Goal: Task Accomplishment & Management: Use online tool/utility

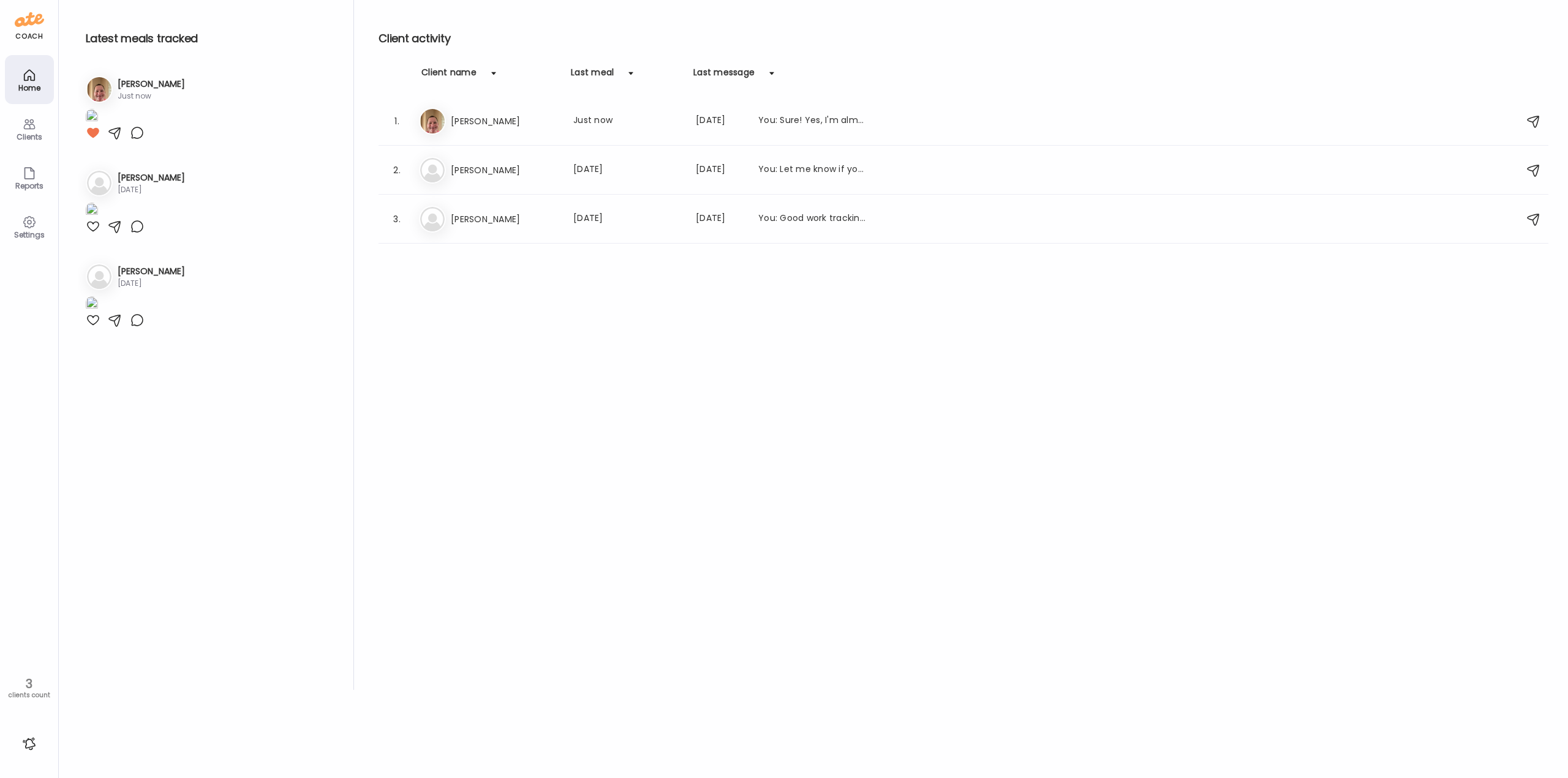
click at [496, 112] on div "Er [PERSON_NAME] Last meal: Just now Last message: [DATE] You: Sure! Yes, I'm a…" at bounding box center [965, 121] width 1093 height 27
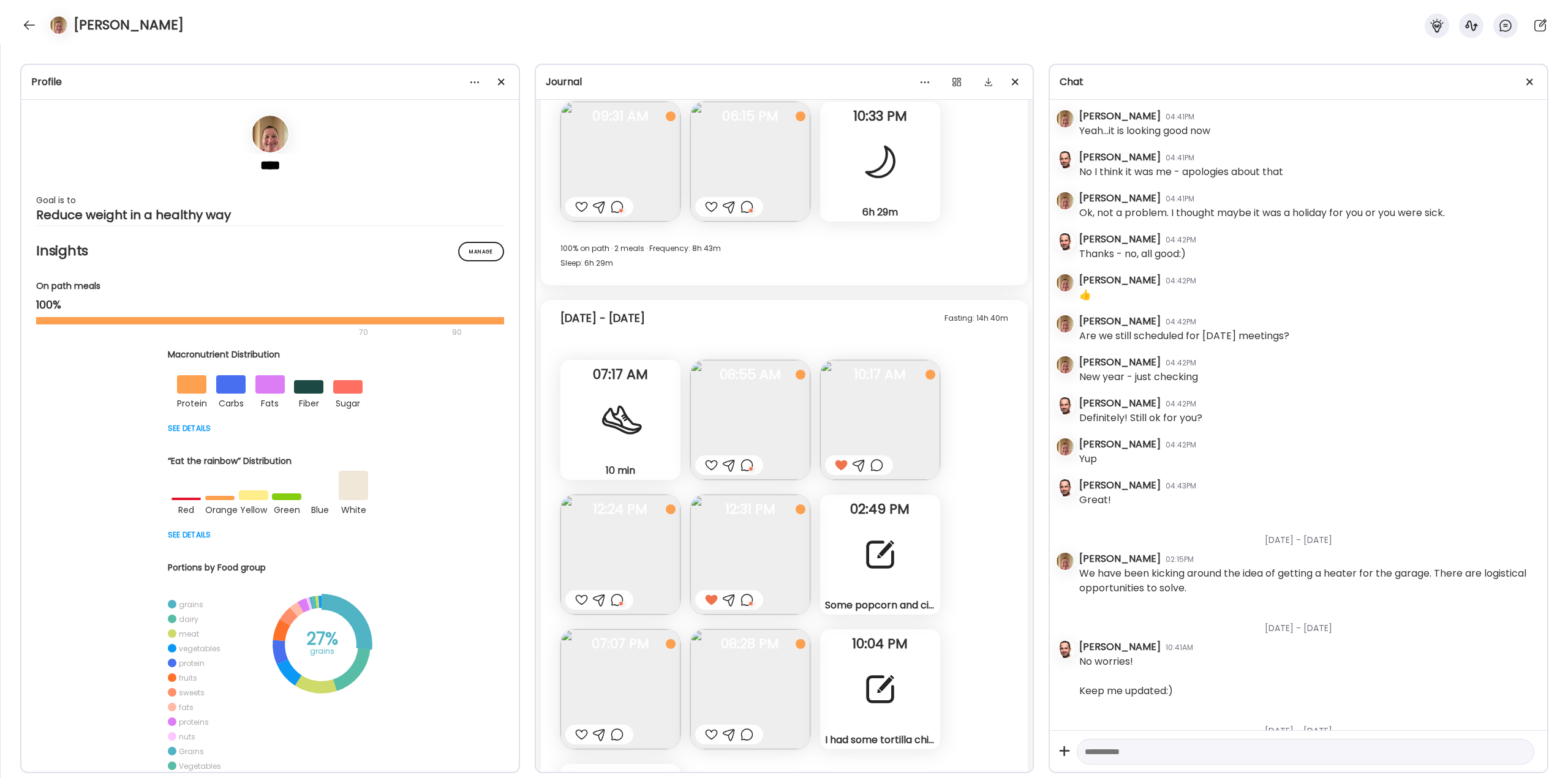
scroll to position [23234, 0]
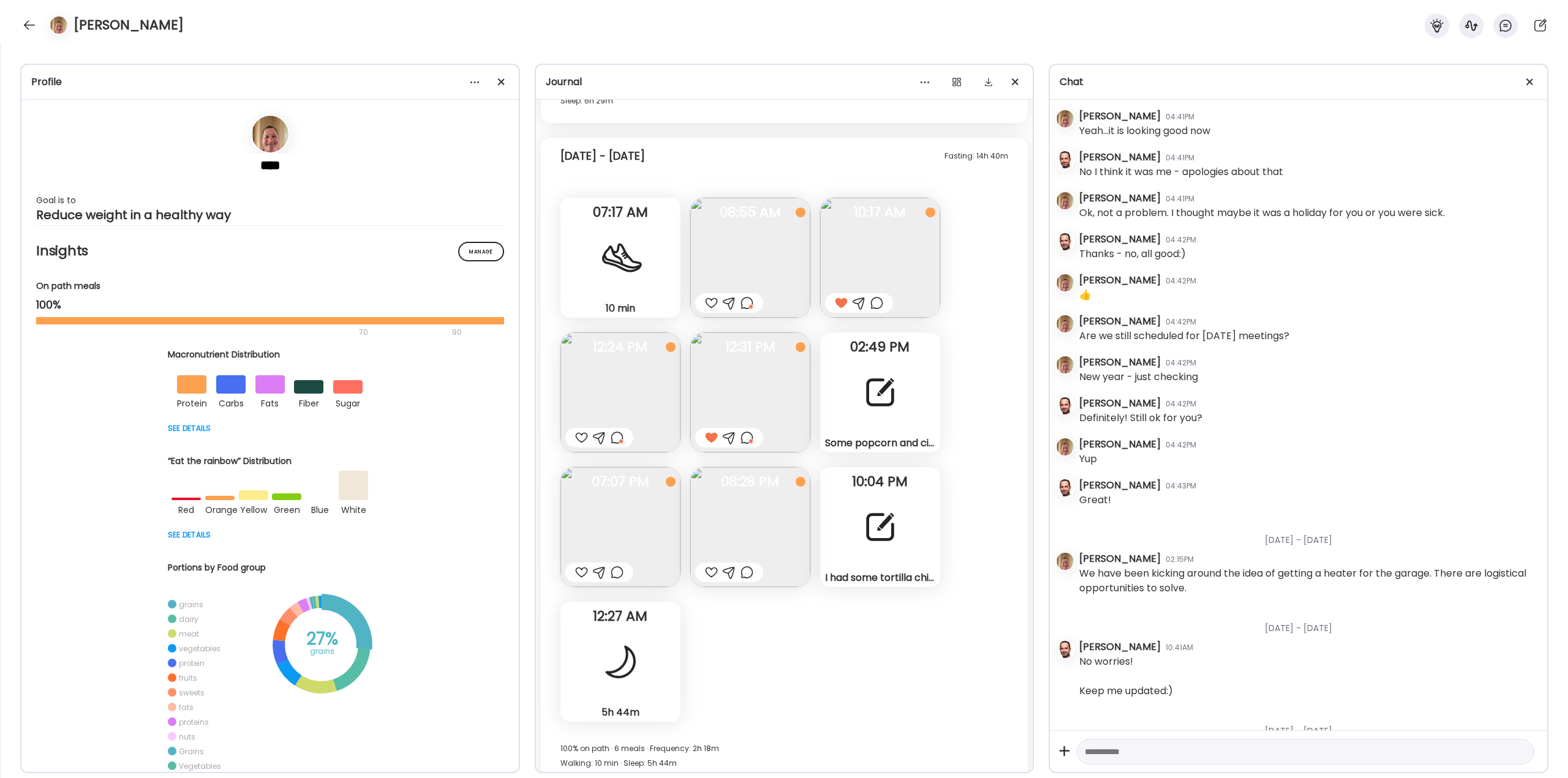
click at [868, 380] on div at bounding box center [880, 392] width 44 height 44
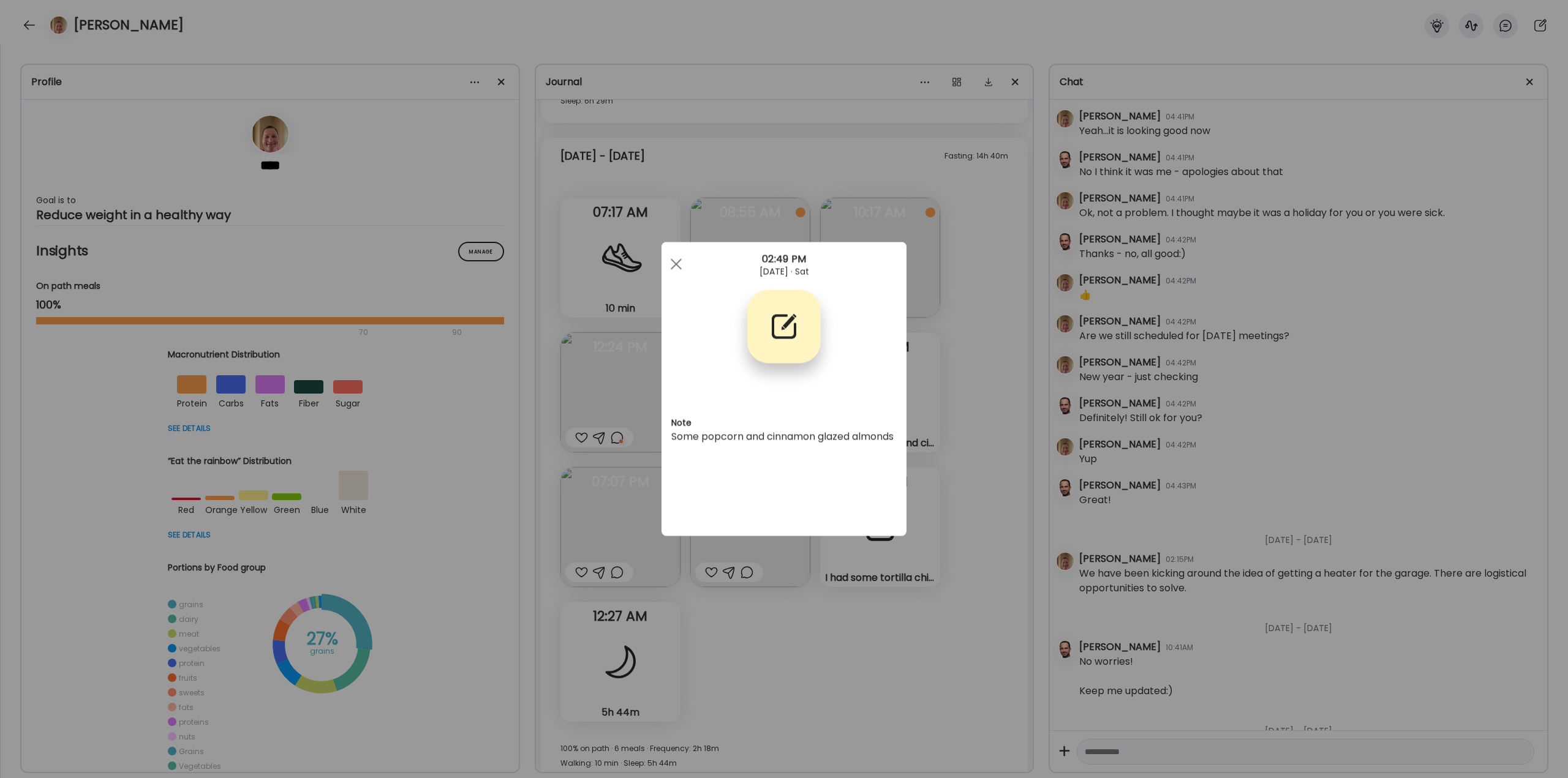
click at [960, 398] on div "Ate Coach Dashboard Wahoo! It’s official Take a moment to set up your Coach Pro…" at bounding box center [784, 389] width 1568 height 778
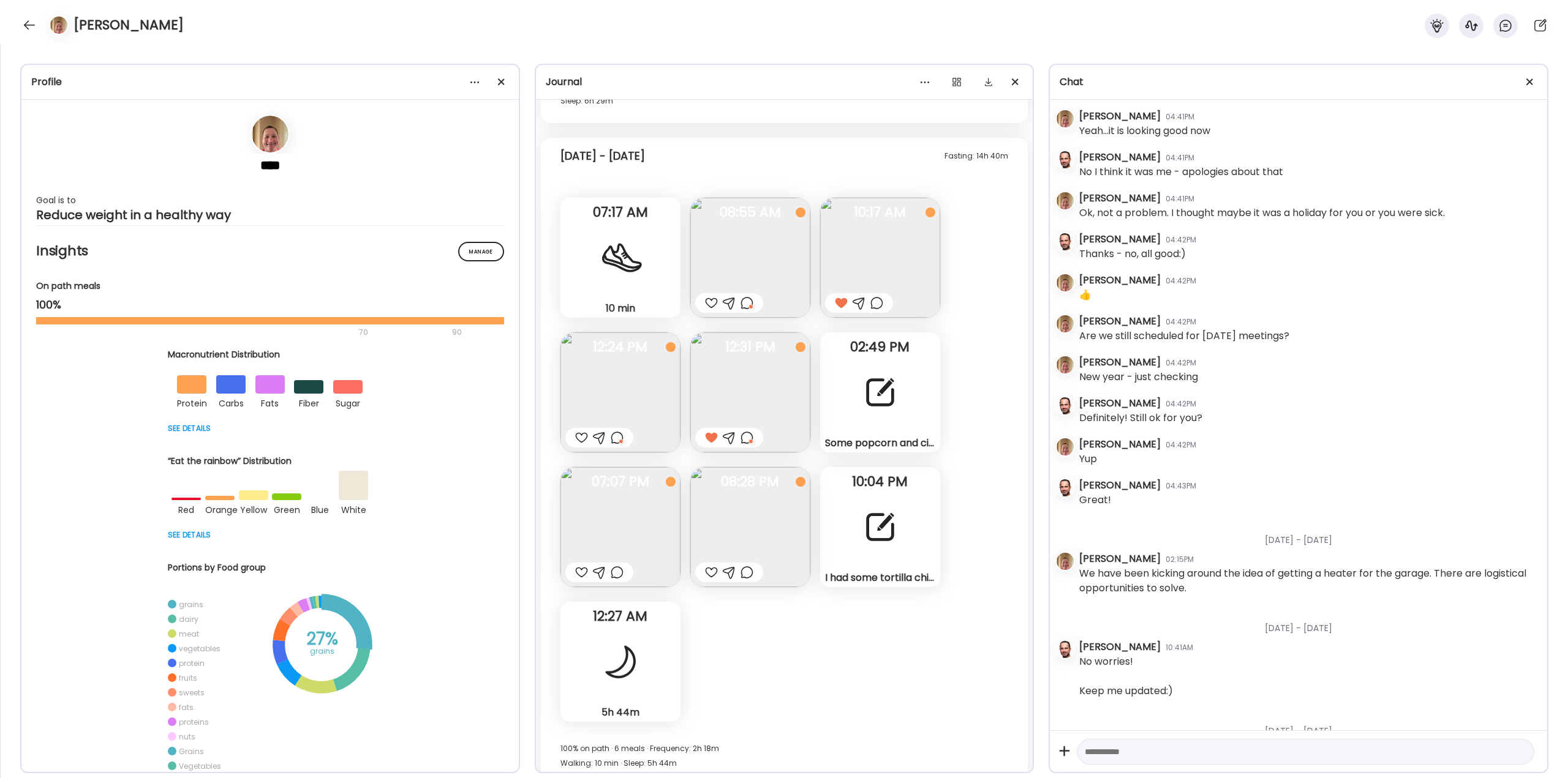
click at [631, 530] on img at bounding box center [621, 527] width 120 height 120
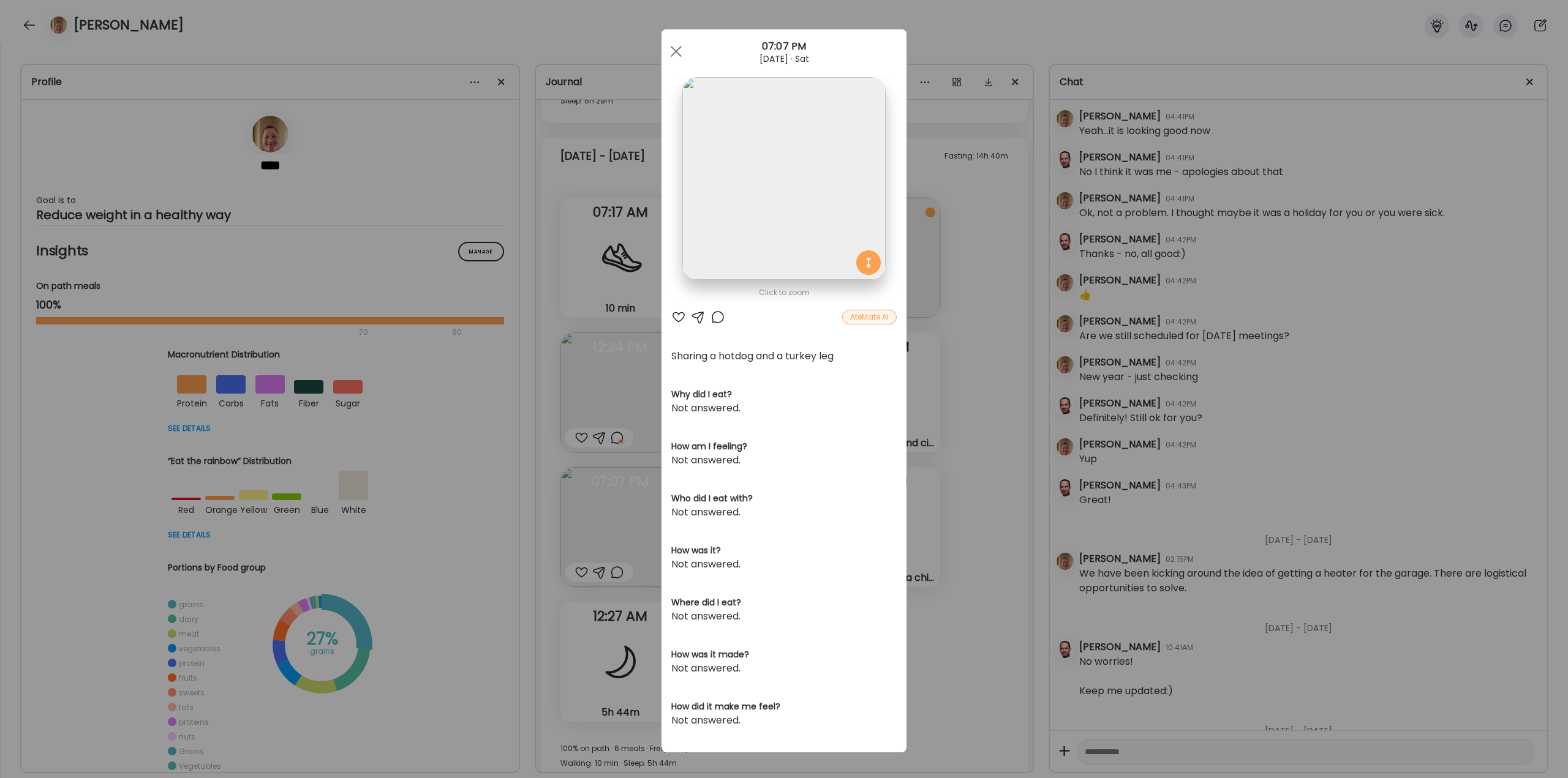
click at [952, 428] on div "Ate Coach Dashboard Wahoo! It’s official Take a moment to set up your Coach Pro…" at bounding box center [784, 389] width 1568 height 778
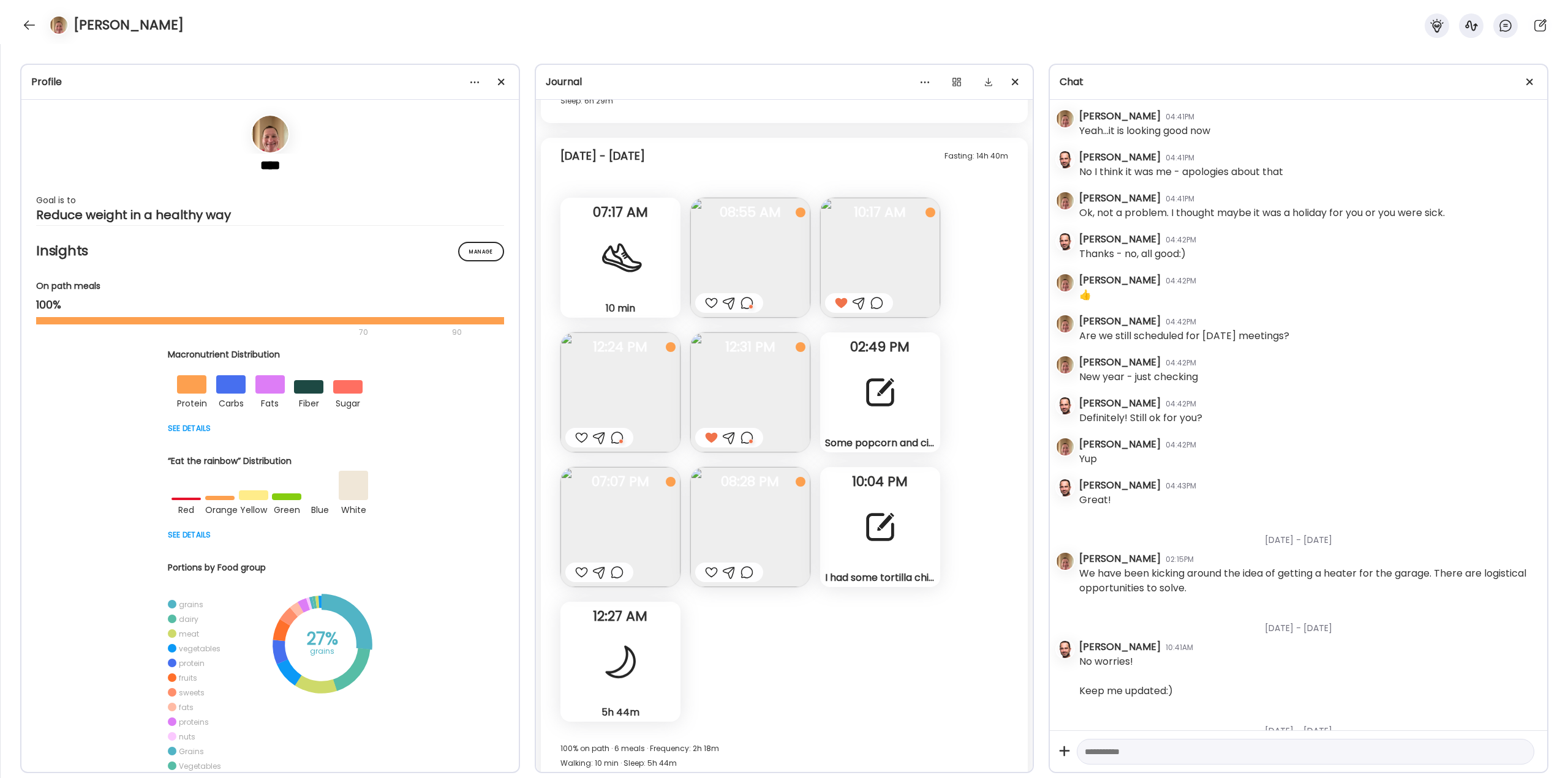
click at [620, 568] on div at bounding box center [616, 572] width 13 height 15
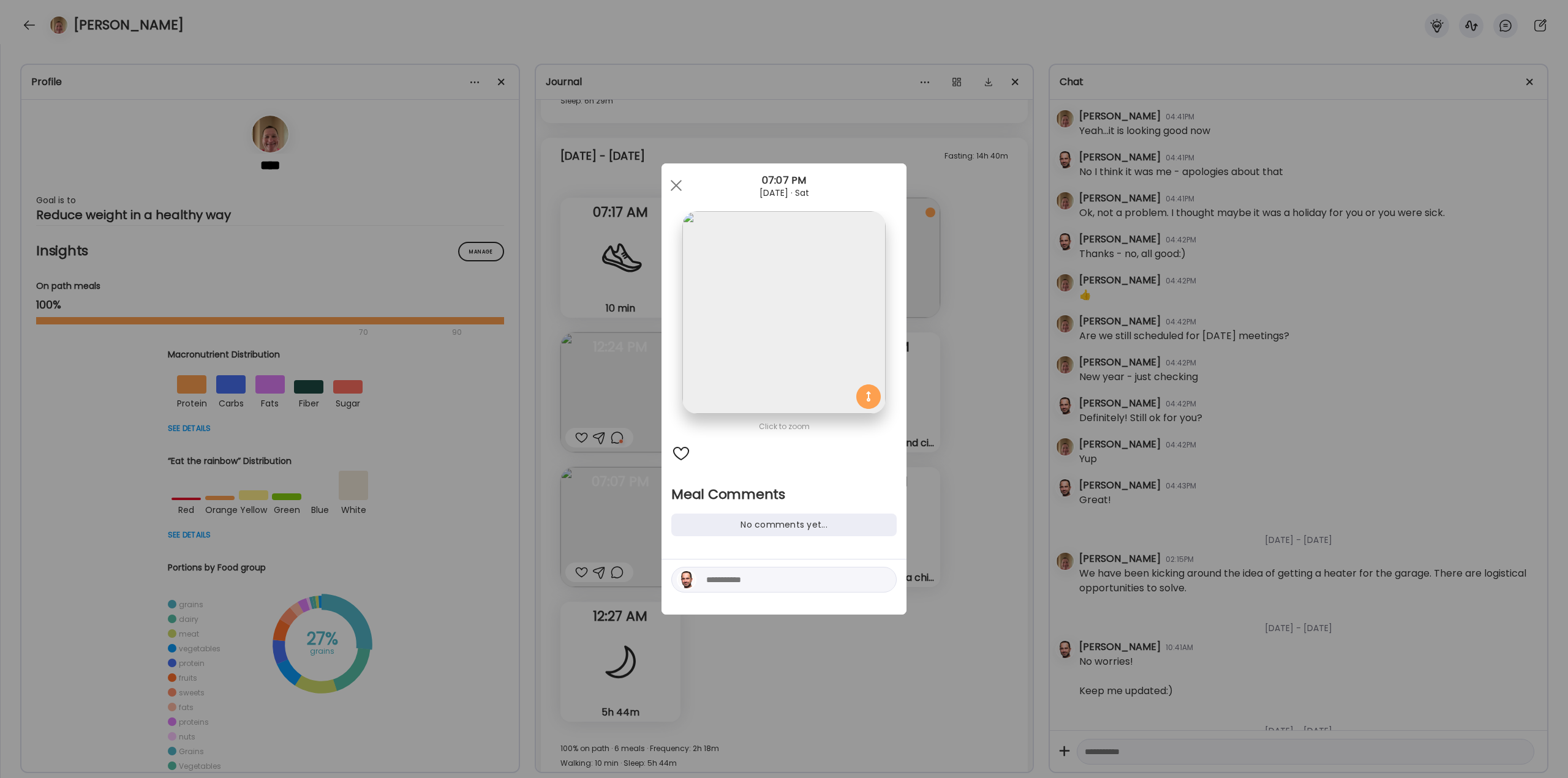
click at [741, 586] on textarea at bounding box center [789, 579] width 165 height 15
type textarea "**********"
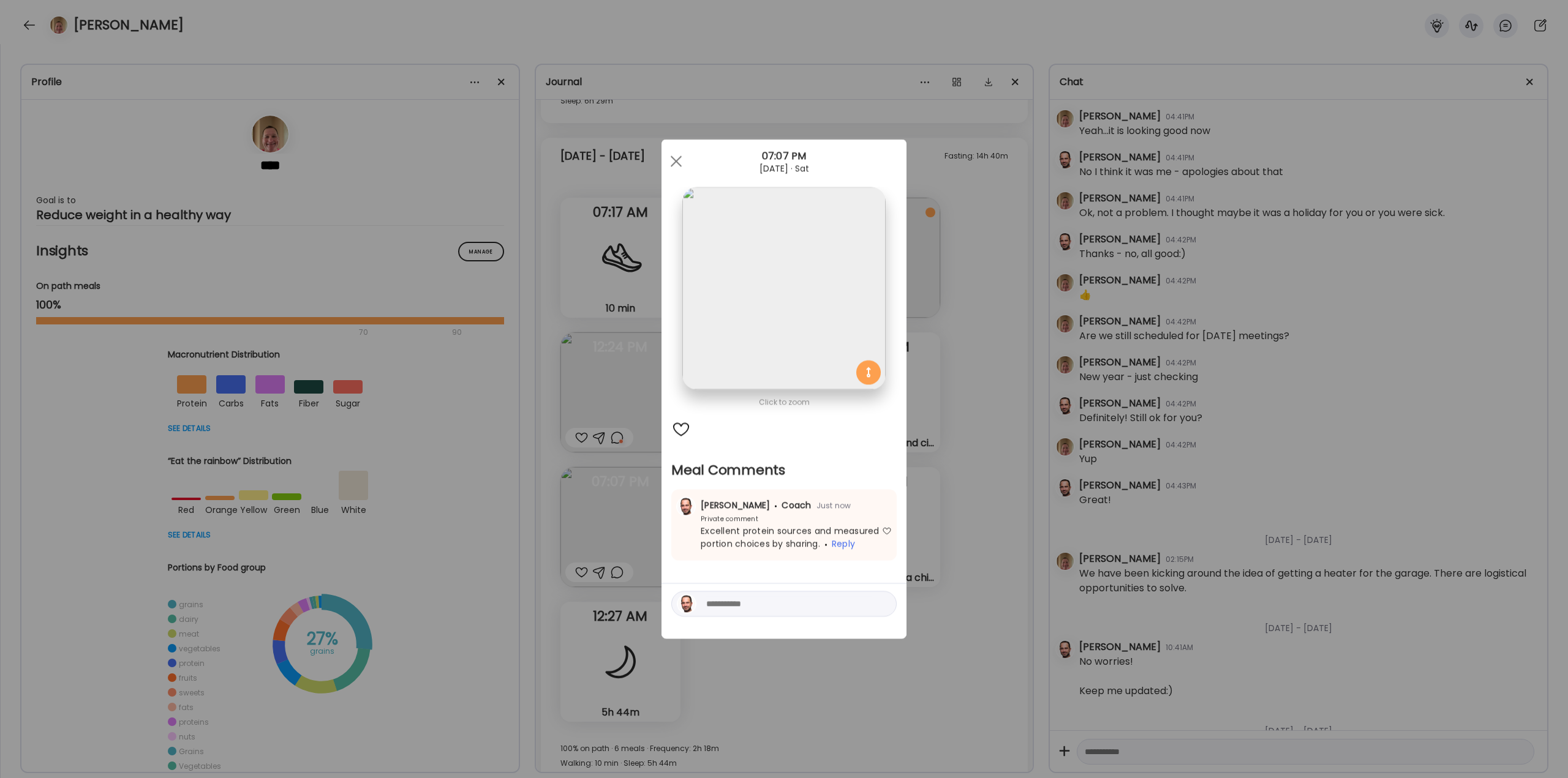
click at [971, 427] on div "Ate Coach Dashboard Wahoo! It’s official Take a moment to set up your Coach Pro…" at bounding box center [784, 389] width 1568 height 778
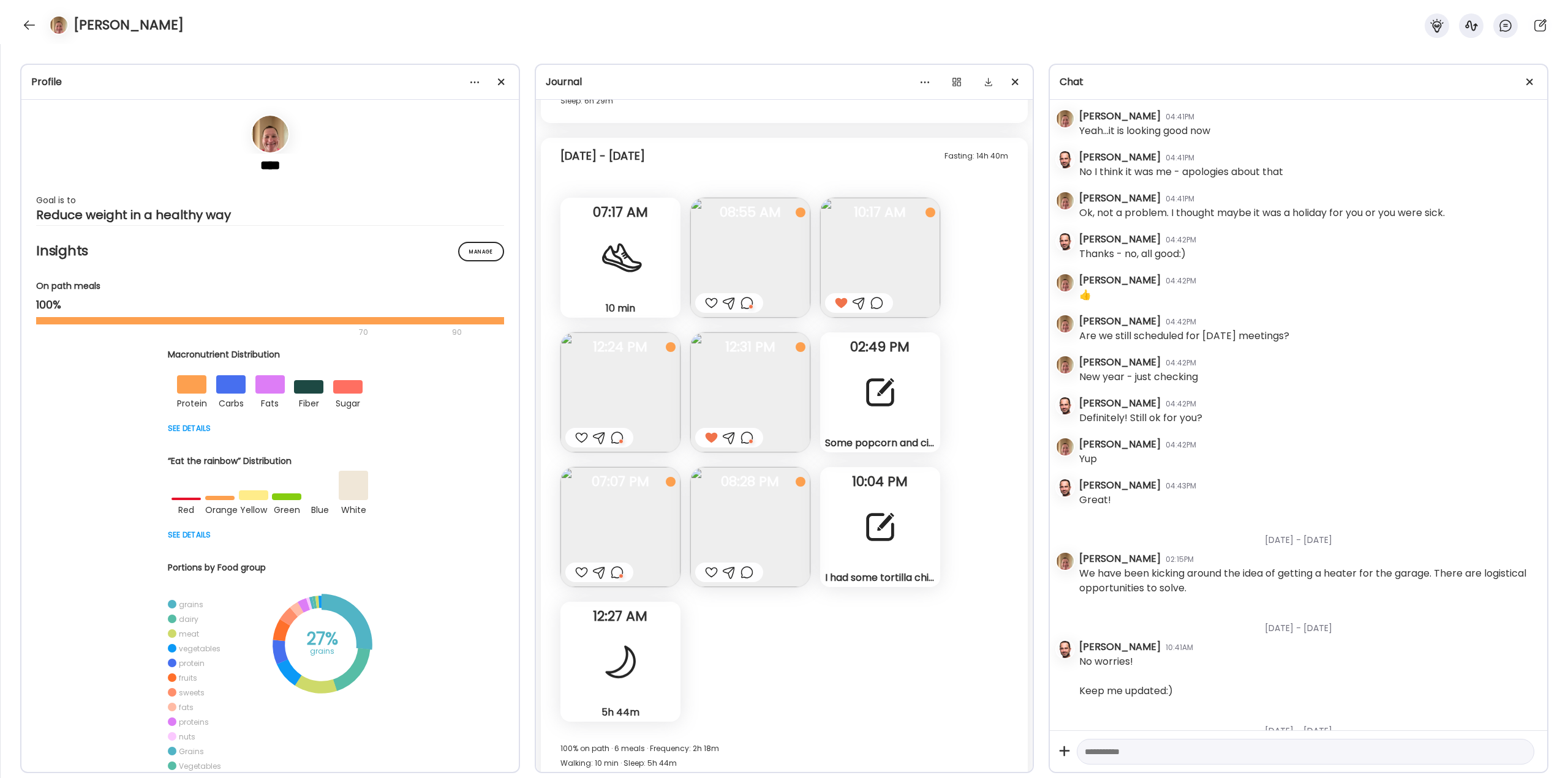
click at [711, 573] on div at bounding box center [711, 572] width 13 height 15
click at [915, 505] on div "I had some tortilla chips back in the hotel room. Wasn’t really hungry, they we…" at bounding box center [880, 527] width 120 height 120
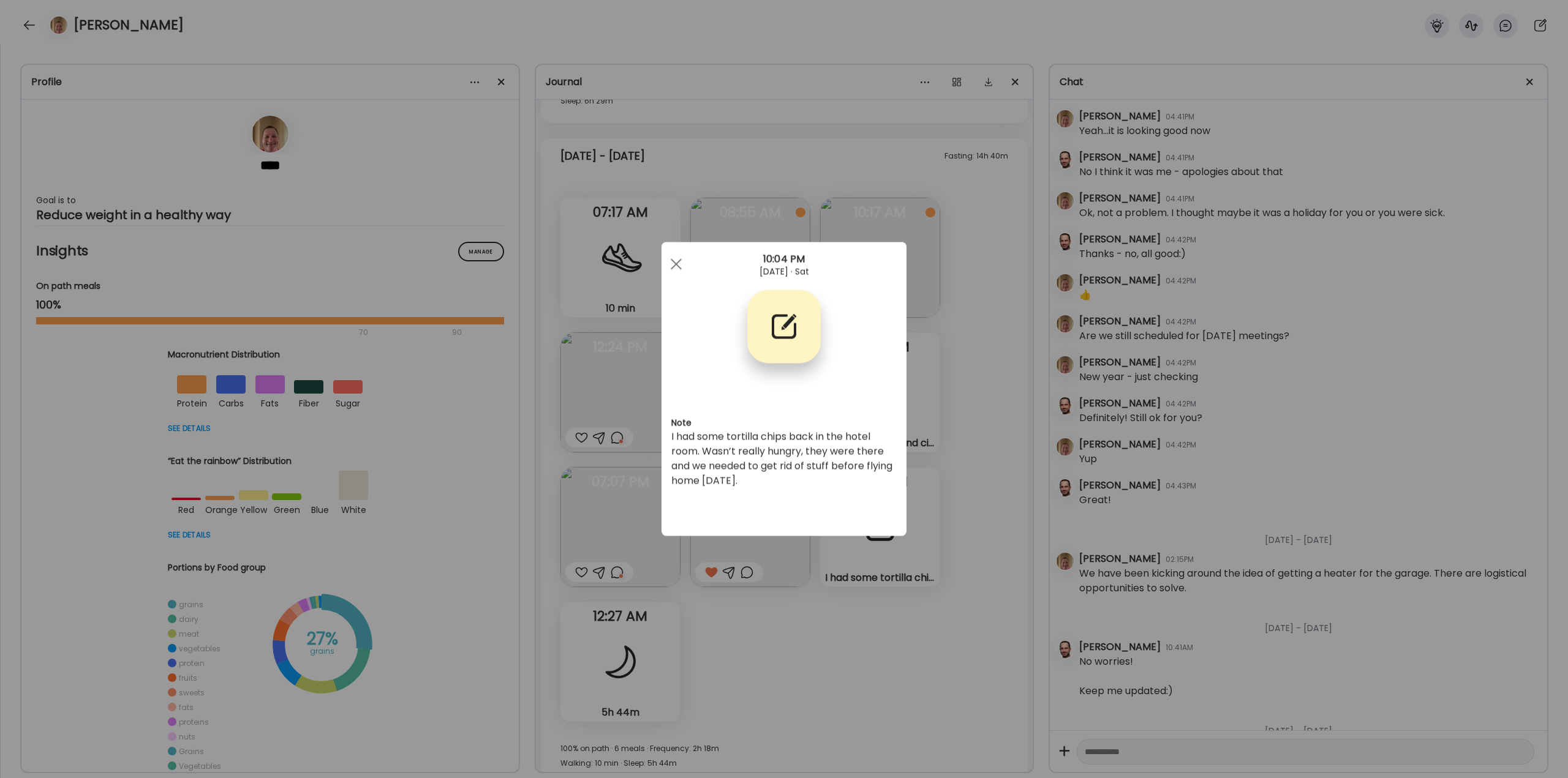
drag, startPoint x: 1003, startPoint y: 484, endPoint x: 998, endPoint y: 488, distance: 6.4
click at [1003, 483] on div "Ate Coach Dashboard Wahoo! It’s official Take a moment to set up your Coach Pro…" at bounding box center [784, 389] width 1568 height 778
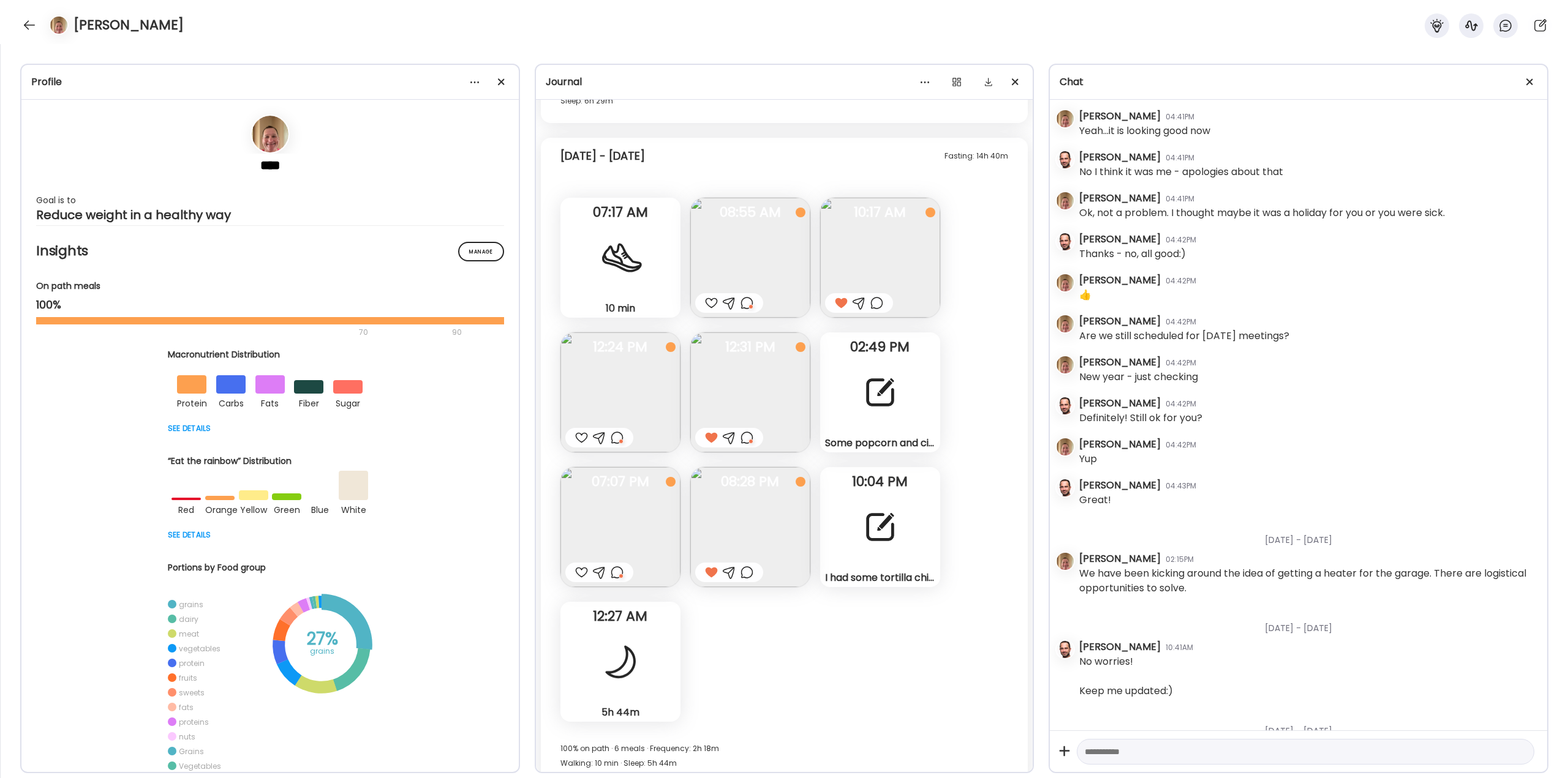
click at [746, 573] on div at bounding box center [747, 572] width 13 height 15
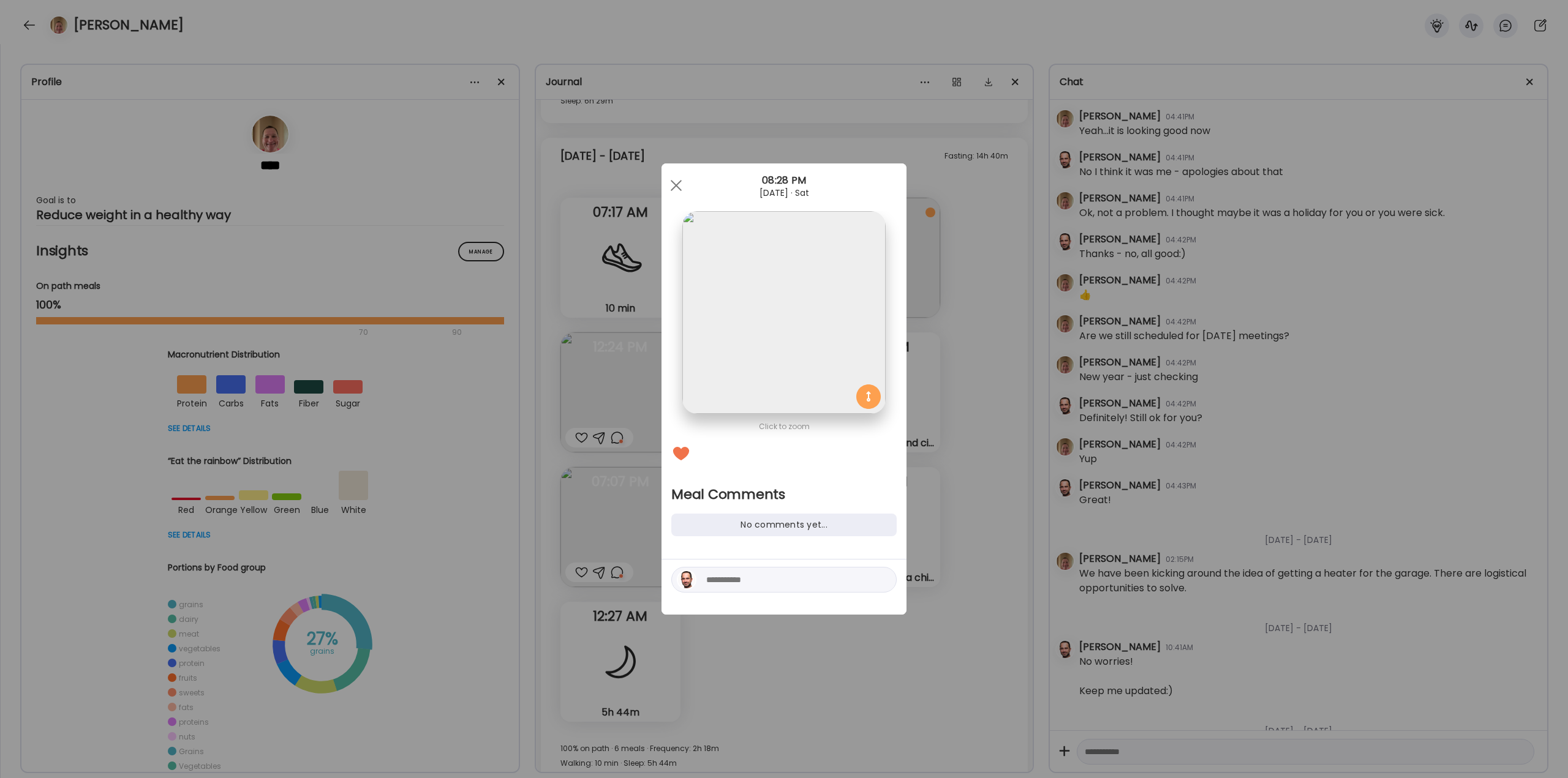
click at [748, 579] on textarea at bounding box center [789, 579] width 165 height 15
type textarea "**********"
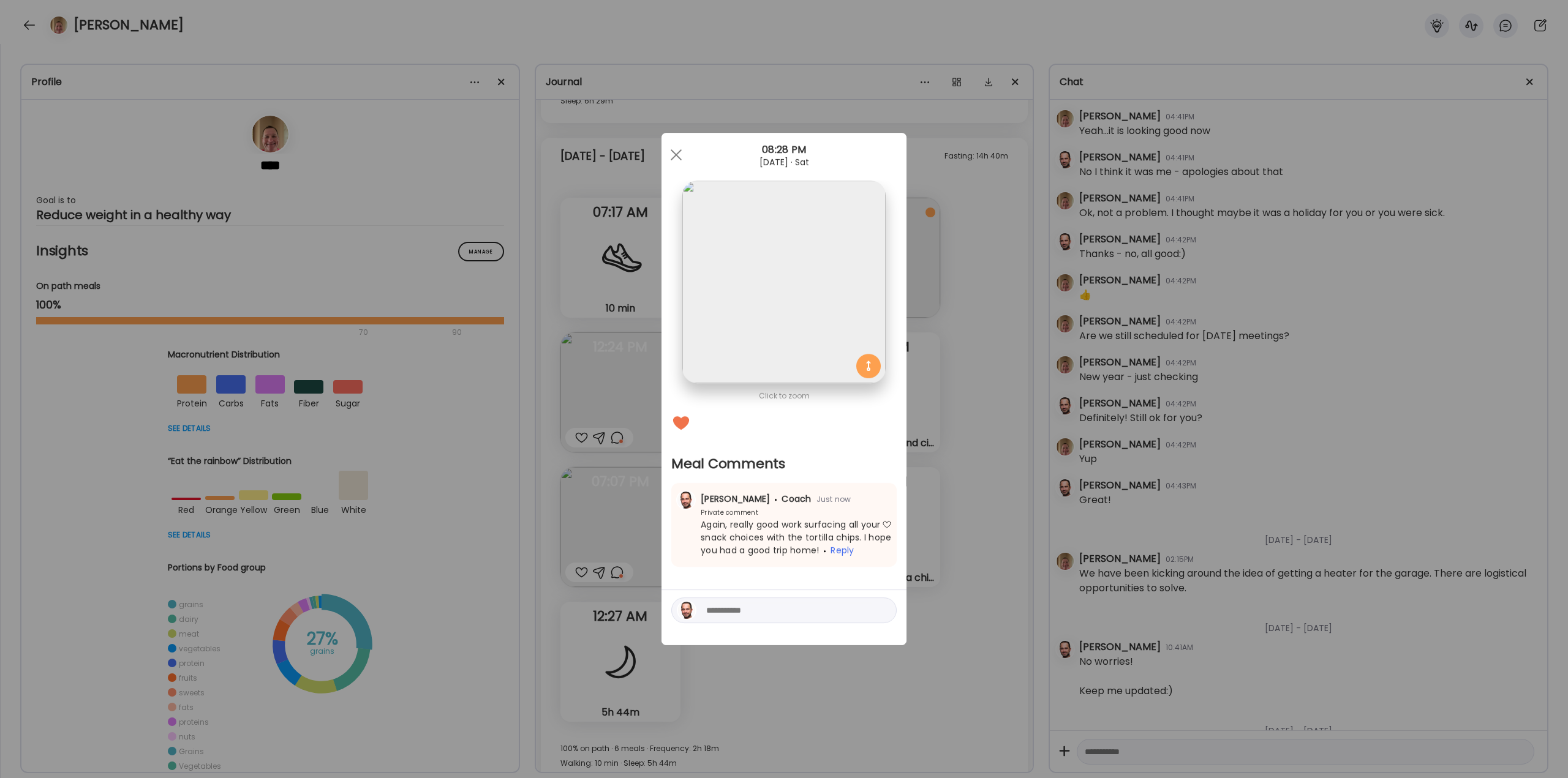
click at [1018, 428] on div "Ate Coach Dashboard Wahoo! It’s official Take a moment to set up your Coach Pro…" at bounding box center [784, 389] width 1568 height 778
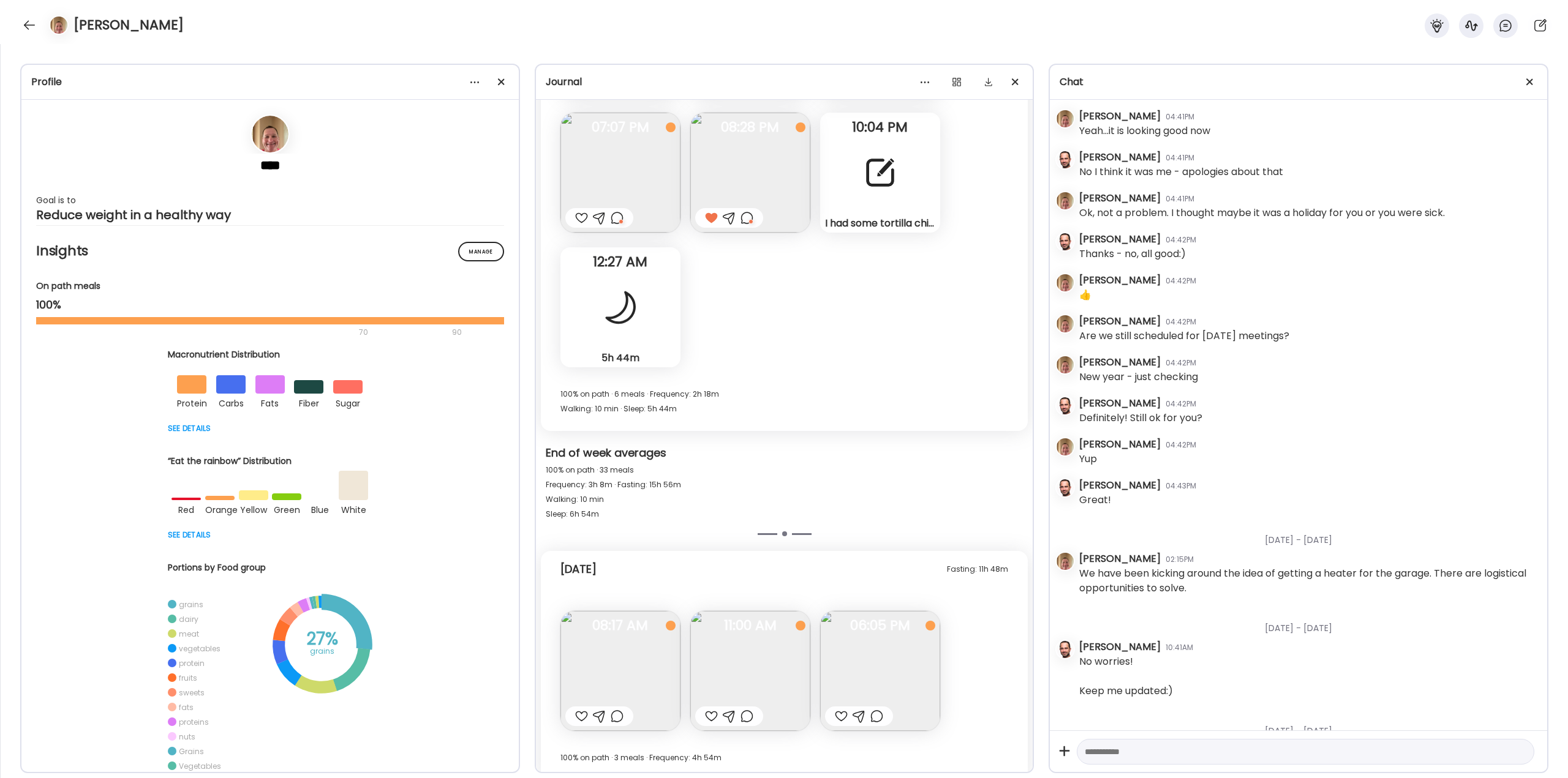
scroll to position [23601, 0]
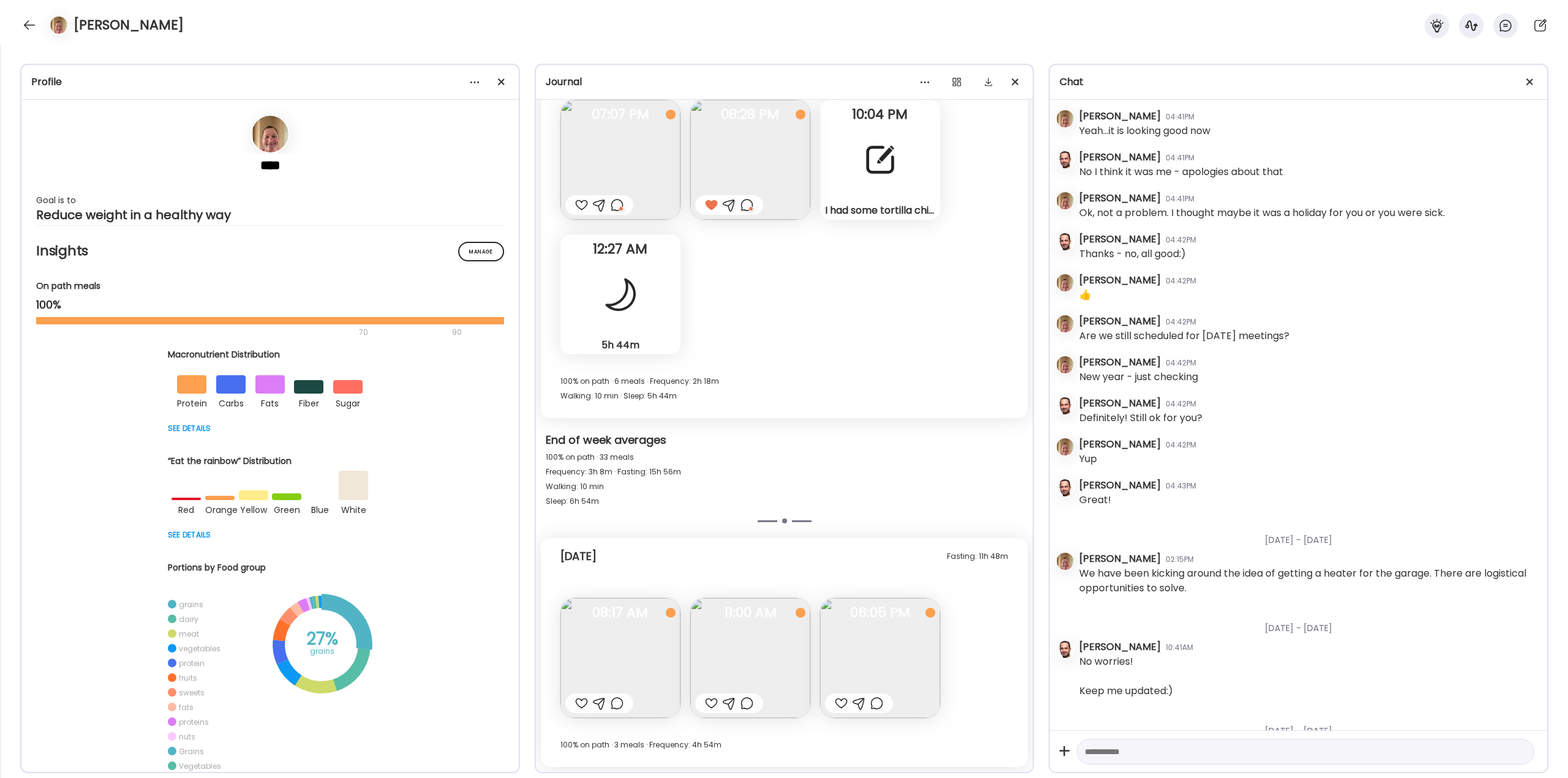
click at [622, 656] on img at bounding box center [621, 658] width 120 height 120
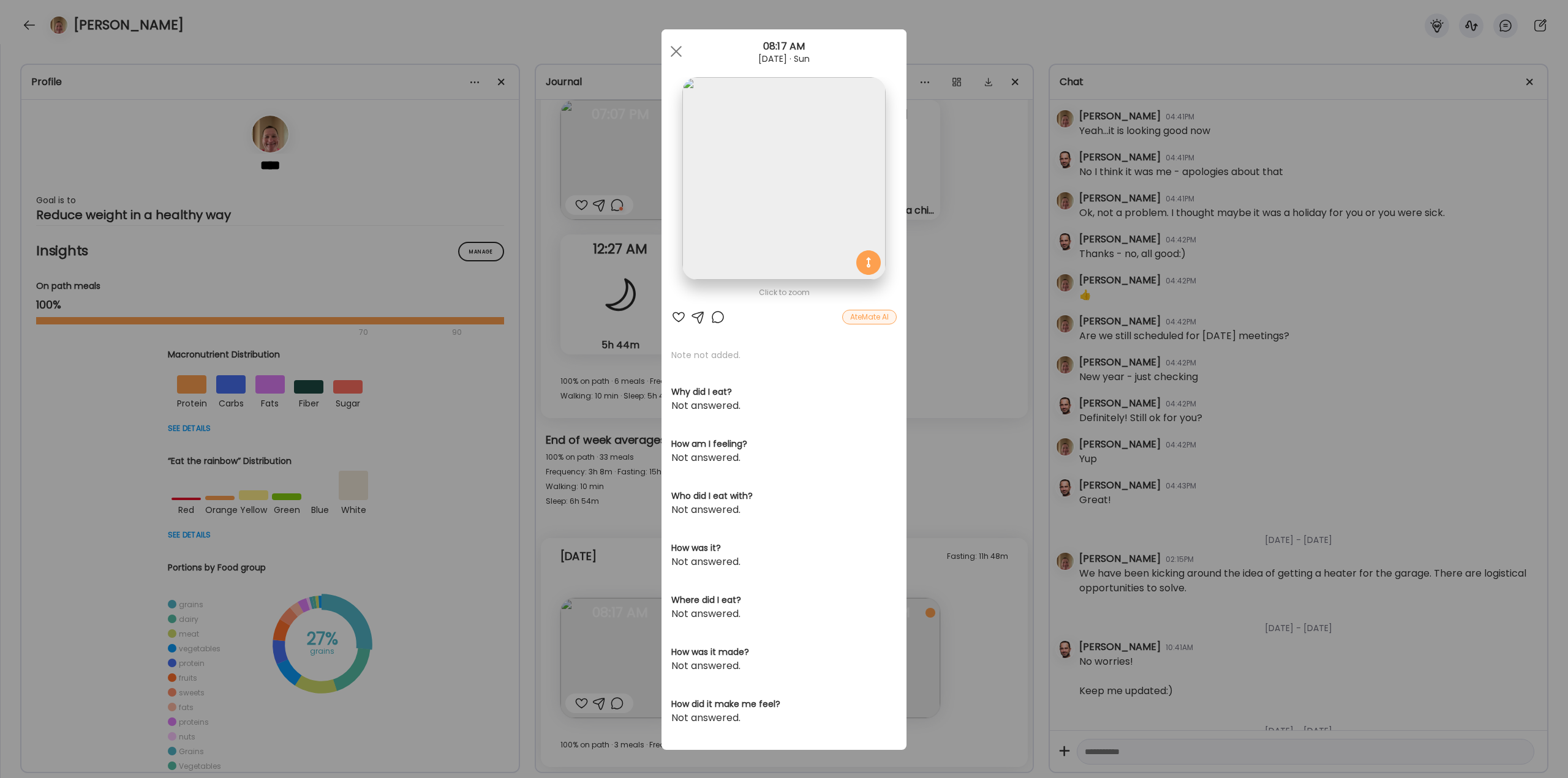
click at [674, 319] on div at bounding box center [678, 317] width 15 height 15
click at [948, 430] on div "Ate Coach Dashboard Wahoo! It’s official Take a moment to set up your Coach Pro…" at bounding box center [784, 389] width 1568 height 778
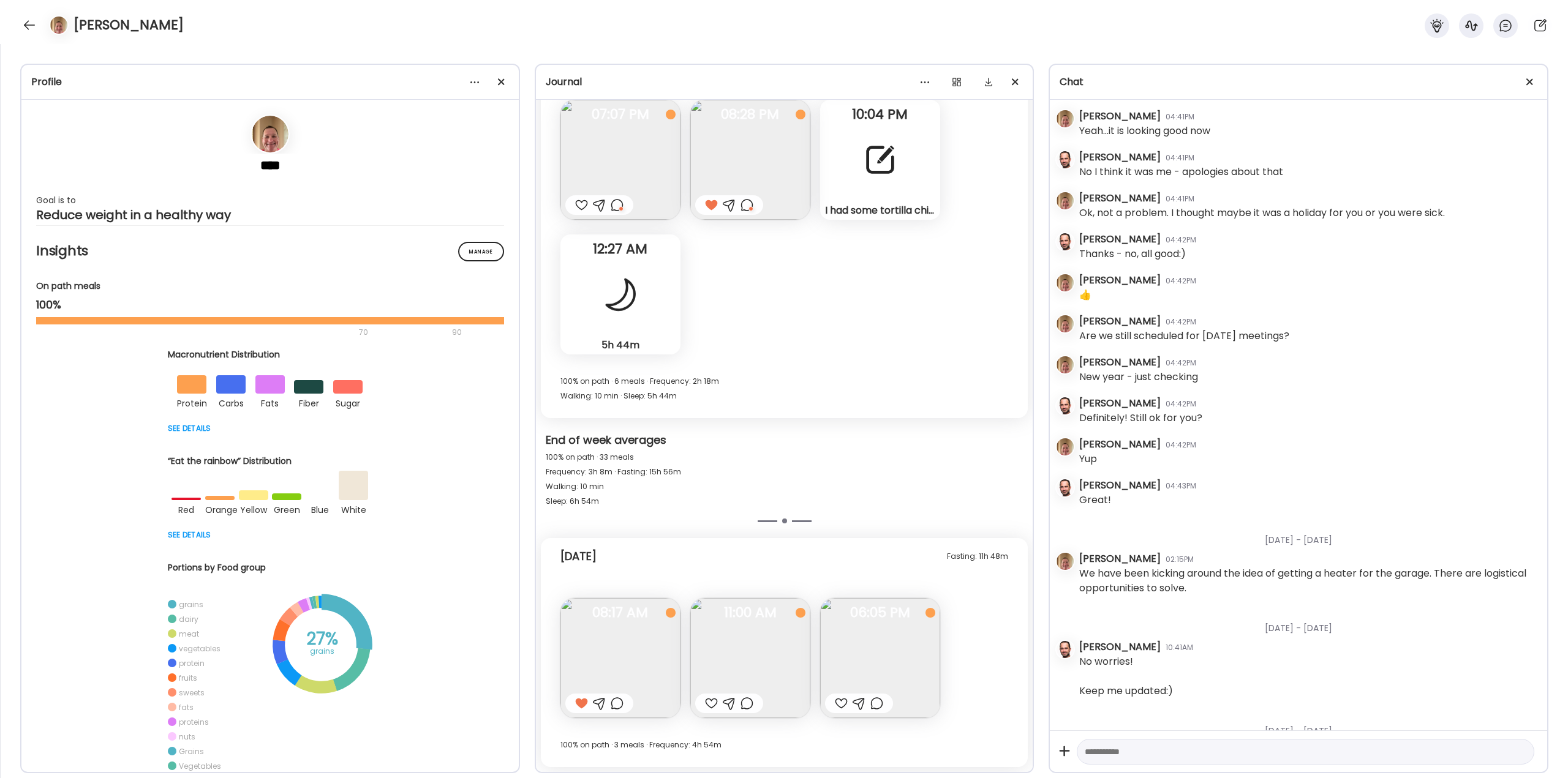
click at [772, 637] on img at bounding box center [750, 658] width 120 height 120
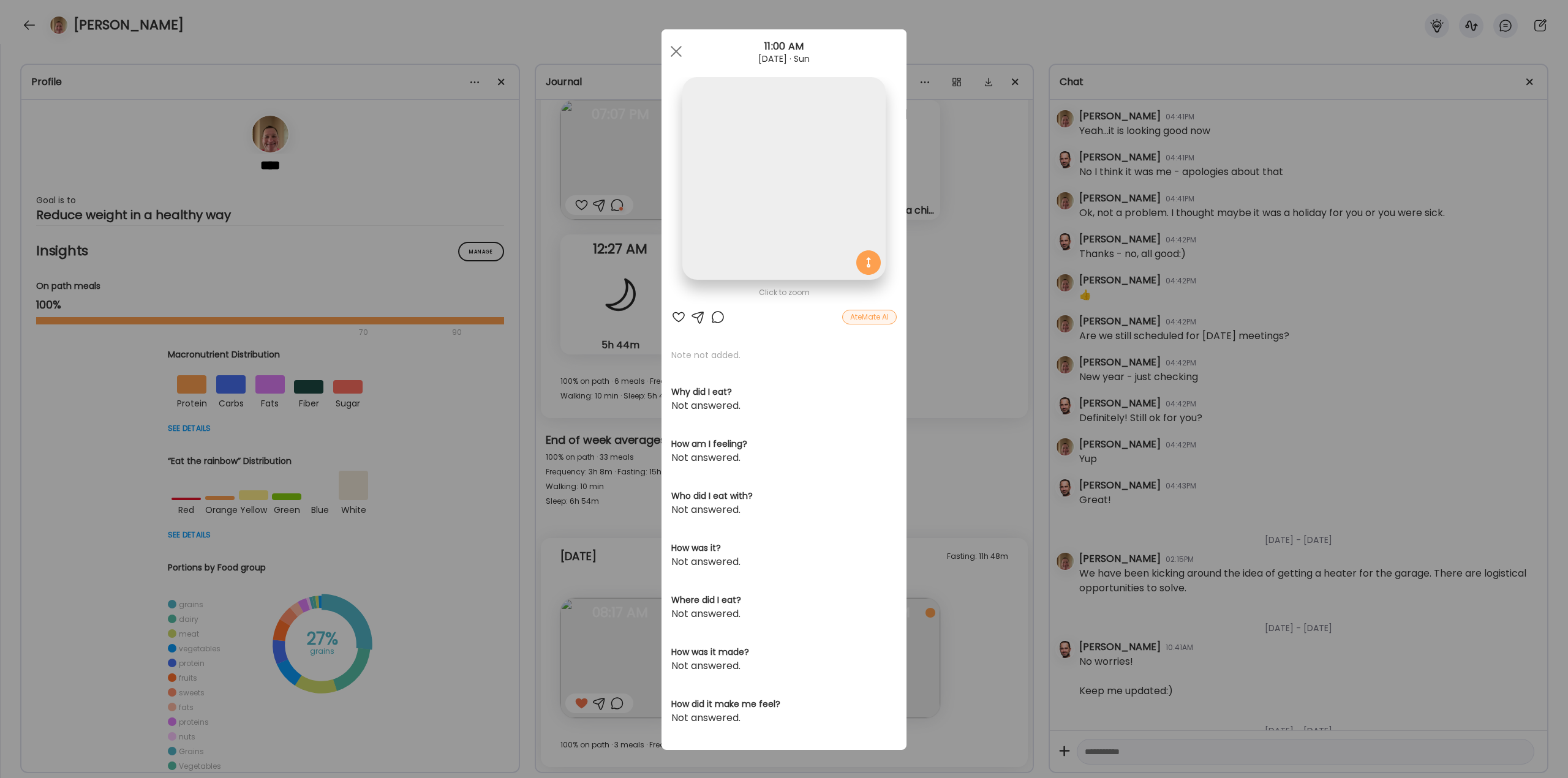
click at [945, 503] on div "Ate Coach Dashboard Wahoo! It’s official Take a moment to set up your Coach Pro…" at bounding box center [784, 389] width 1568 height 778
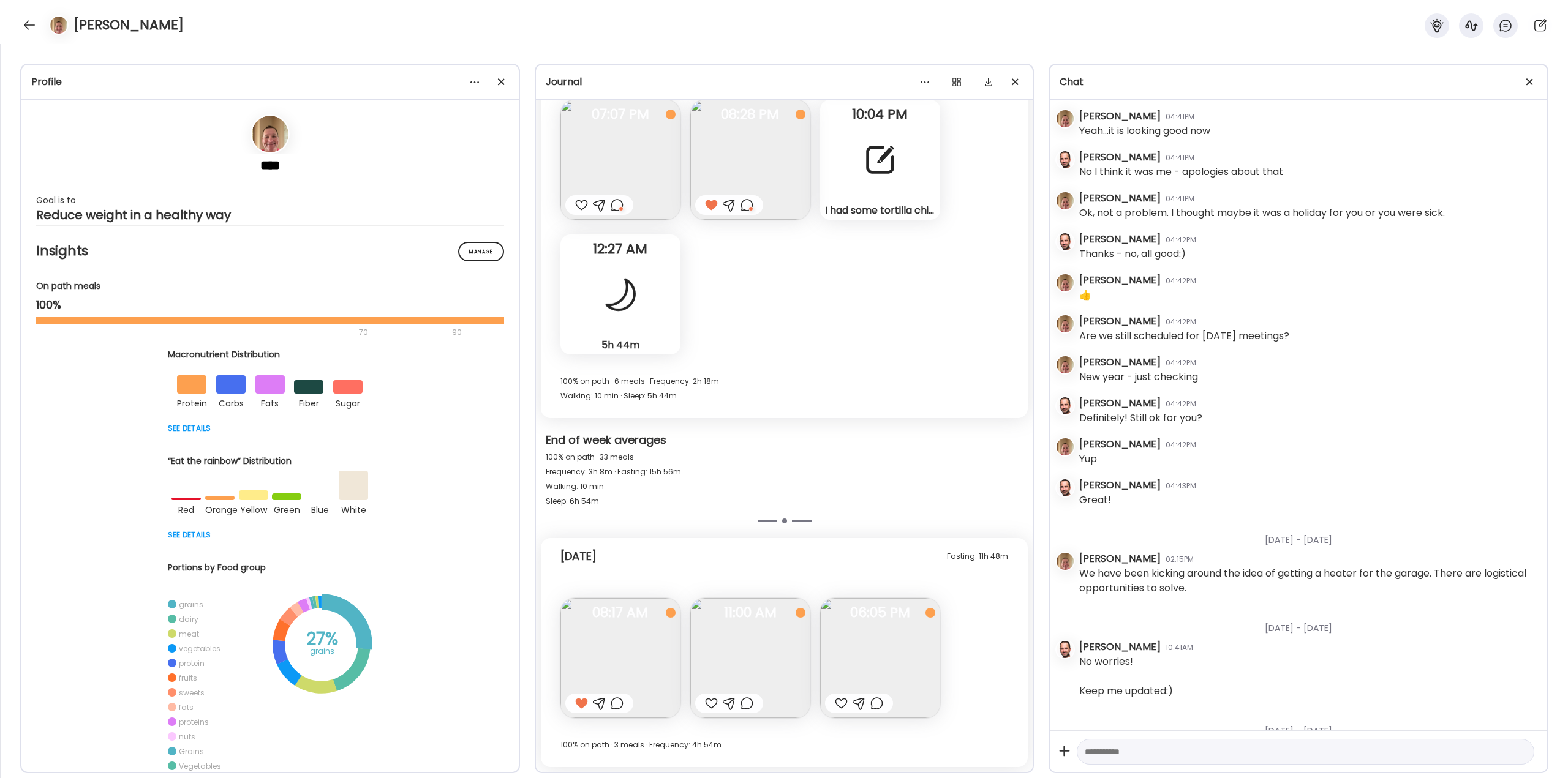
click at [895, 629] on img at bounding box center [880, 658] width 120 height 120
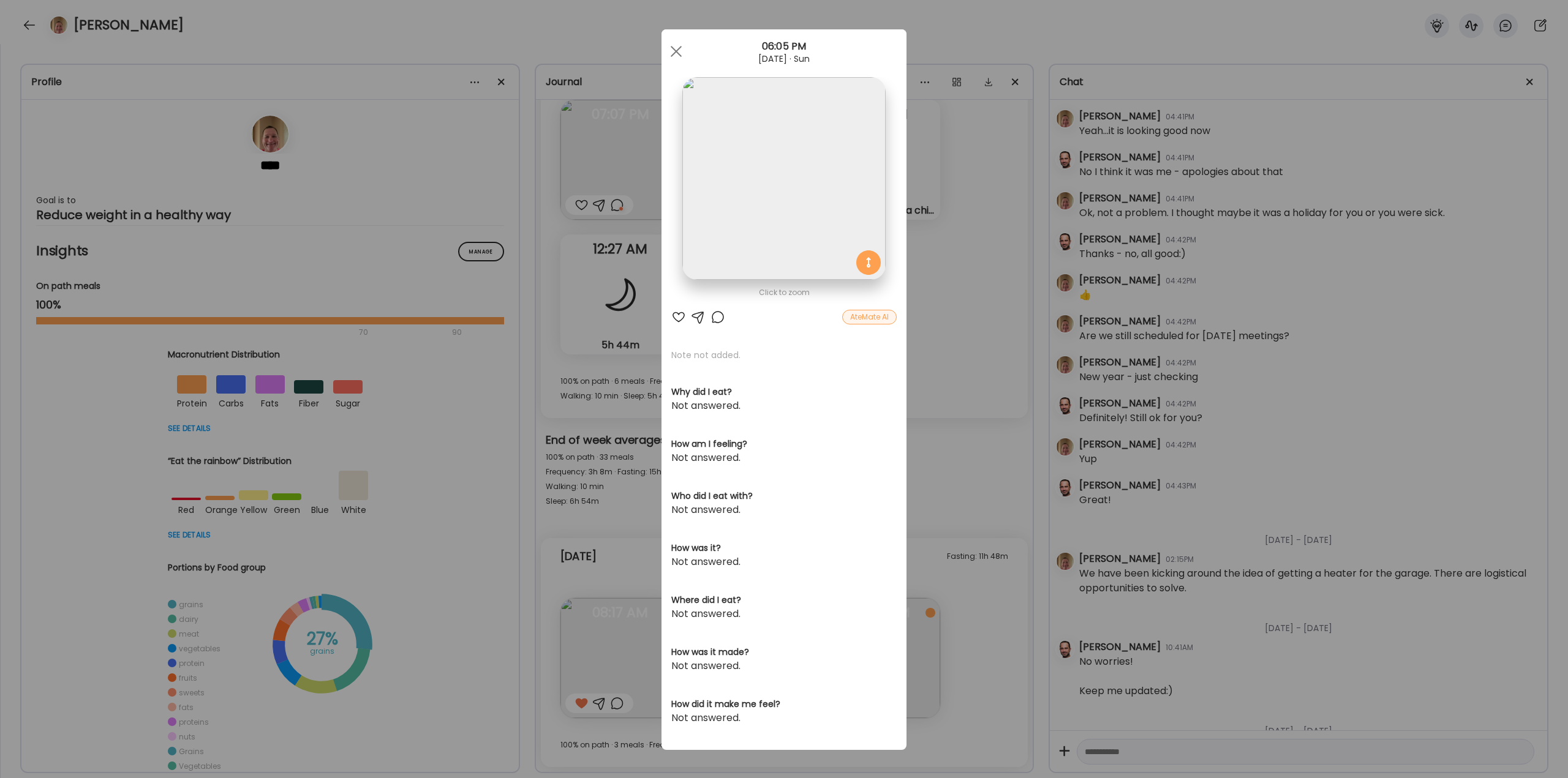
click at [960, 458] on div "Ate Coach Dashboard Wahoo! It’s official Take a moment to set up your Coach Pro…" at bounding box center [784, 389] width 1568 height 778
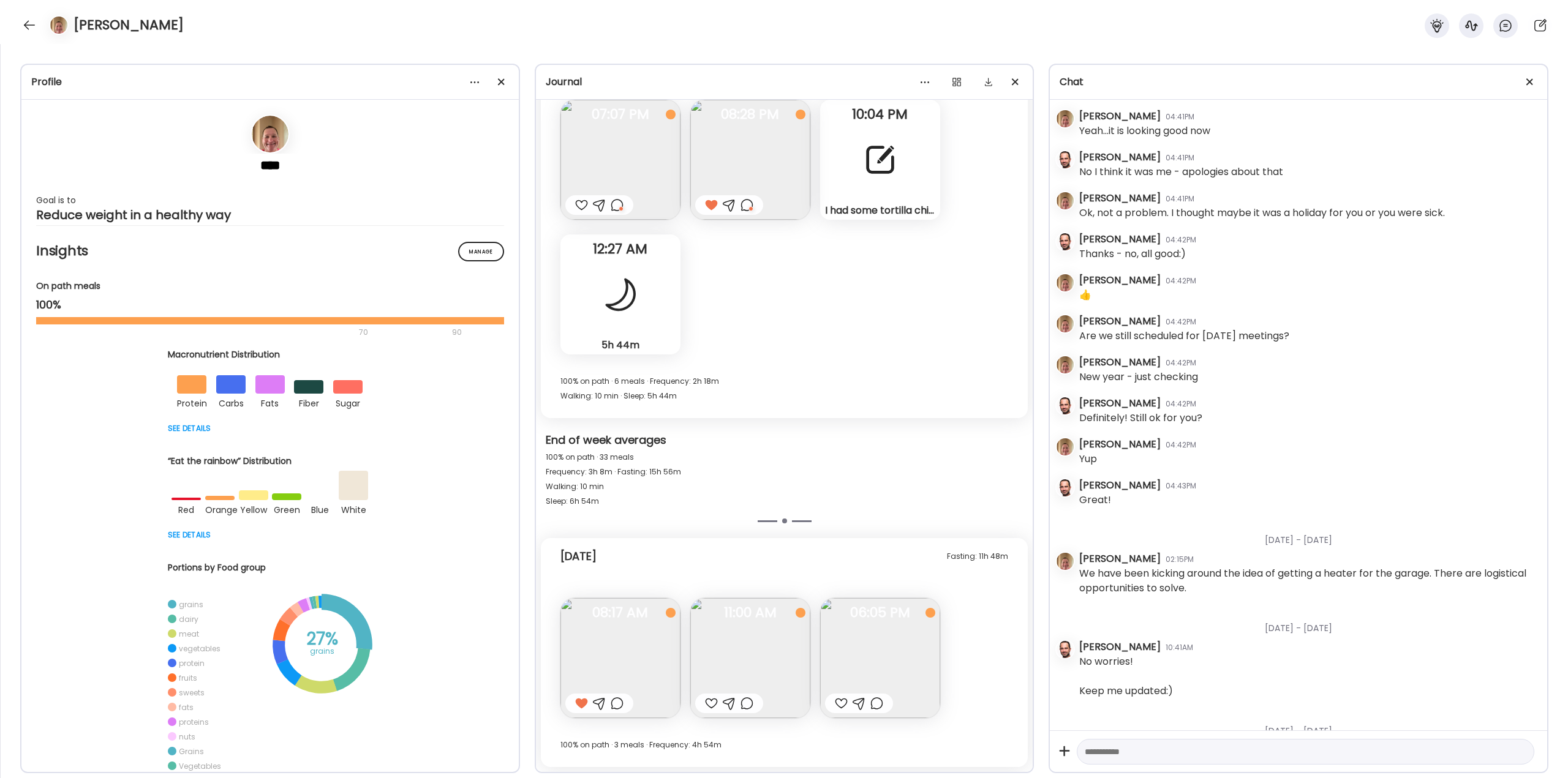
click at [620, 703] on div at bounding box center [616, 703] width 13 height 15
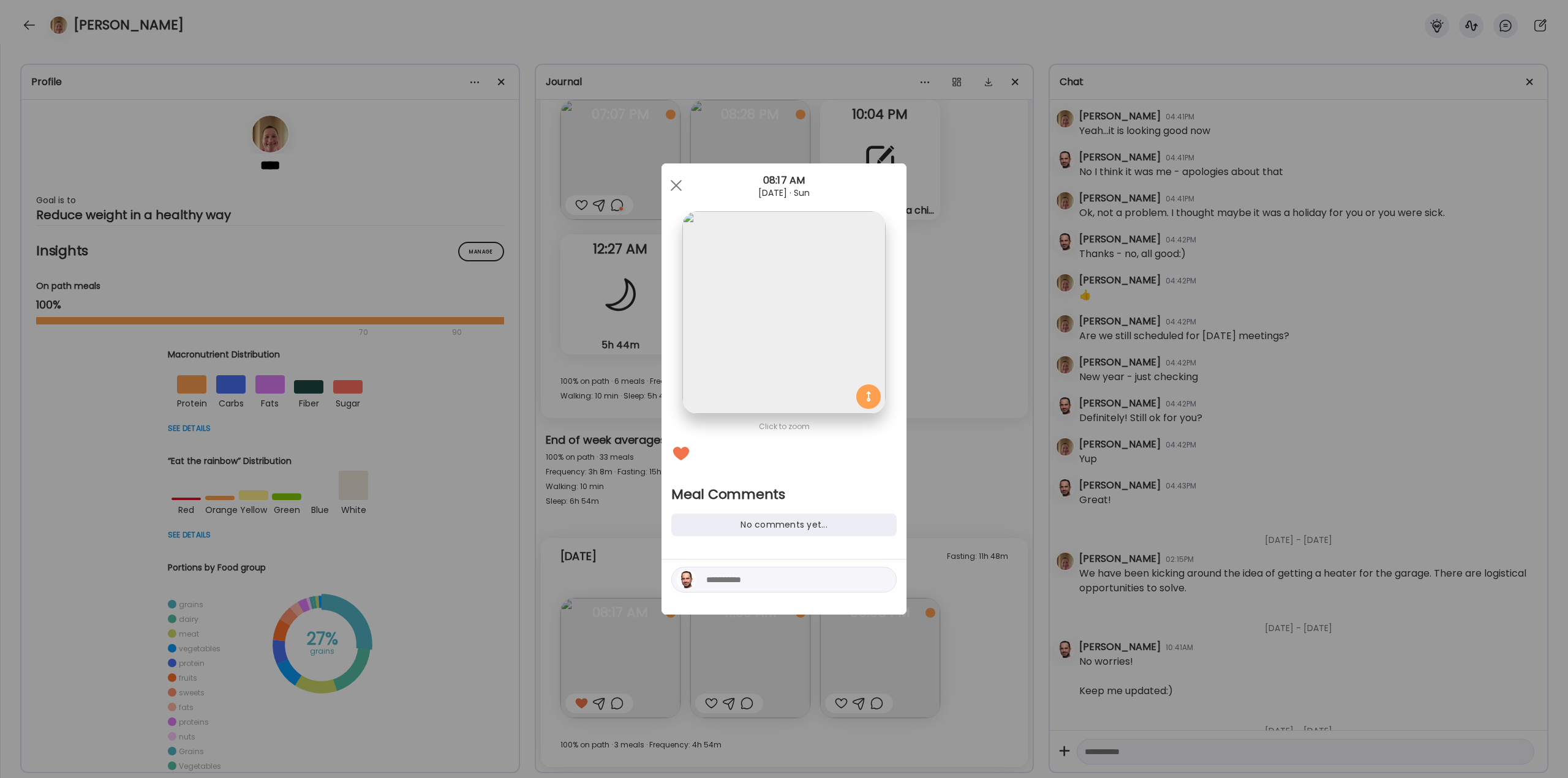
click at [759, 578] on textarea at bounding box center [789, 579] width 165 height 15
type textarea "**********"
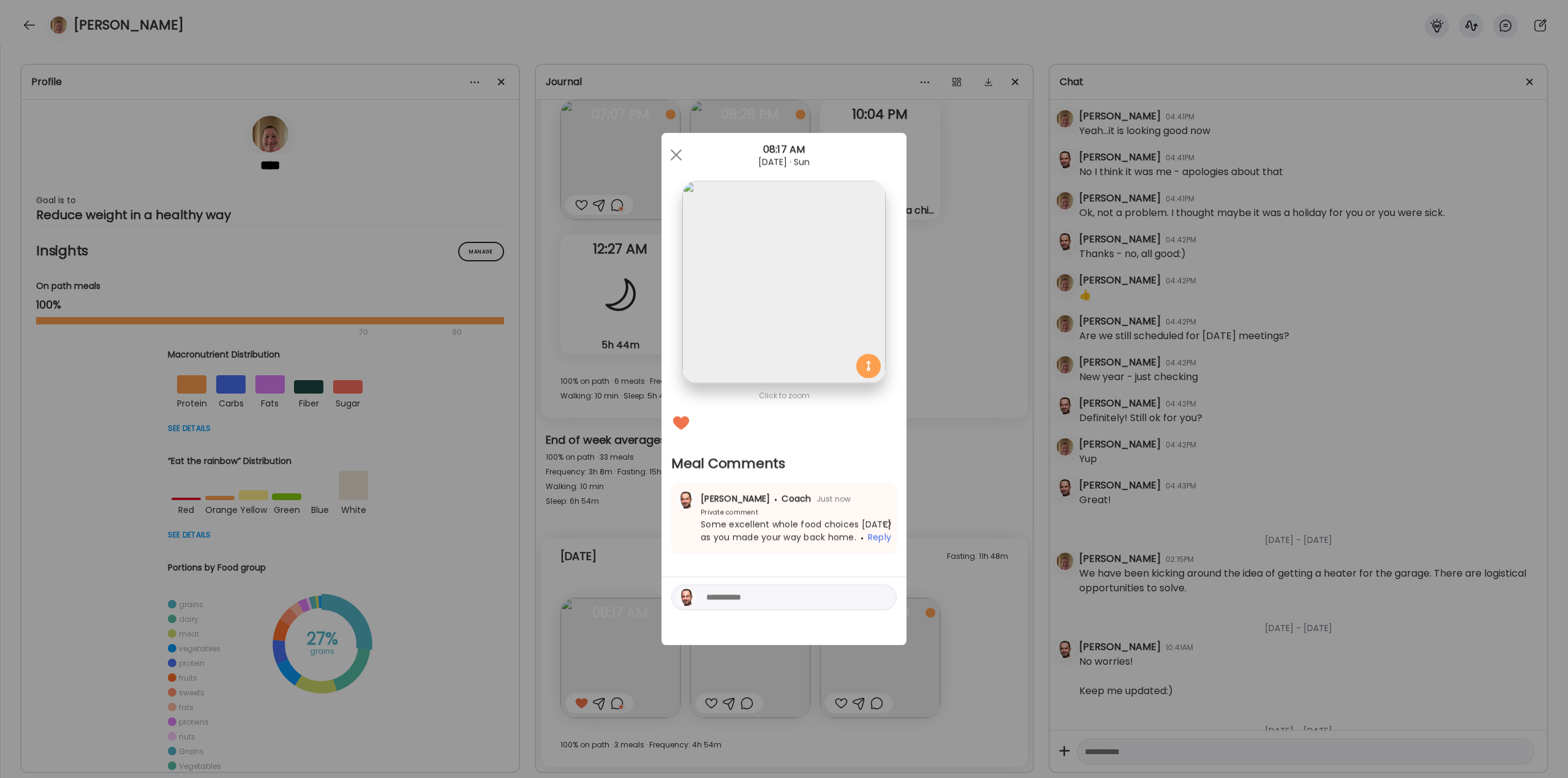
click at [1031, 442] on div "Ate Coach Dashboard Wahoo! It’s official Take a moment to set up your Coach Pro…" at bounding box center [784, 389] width 1568 height 778
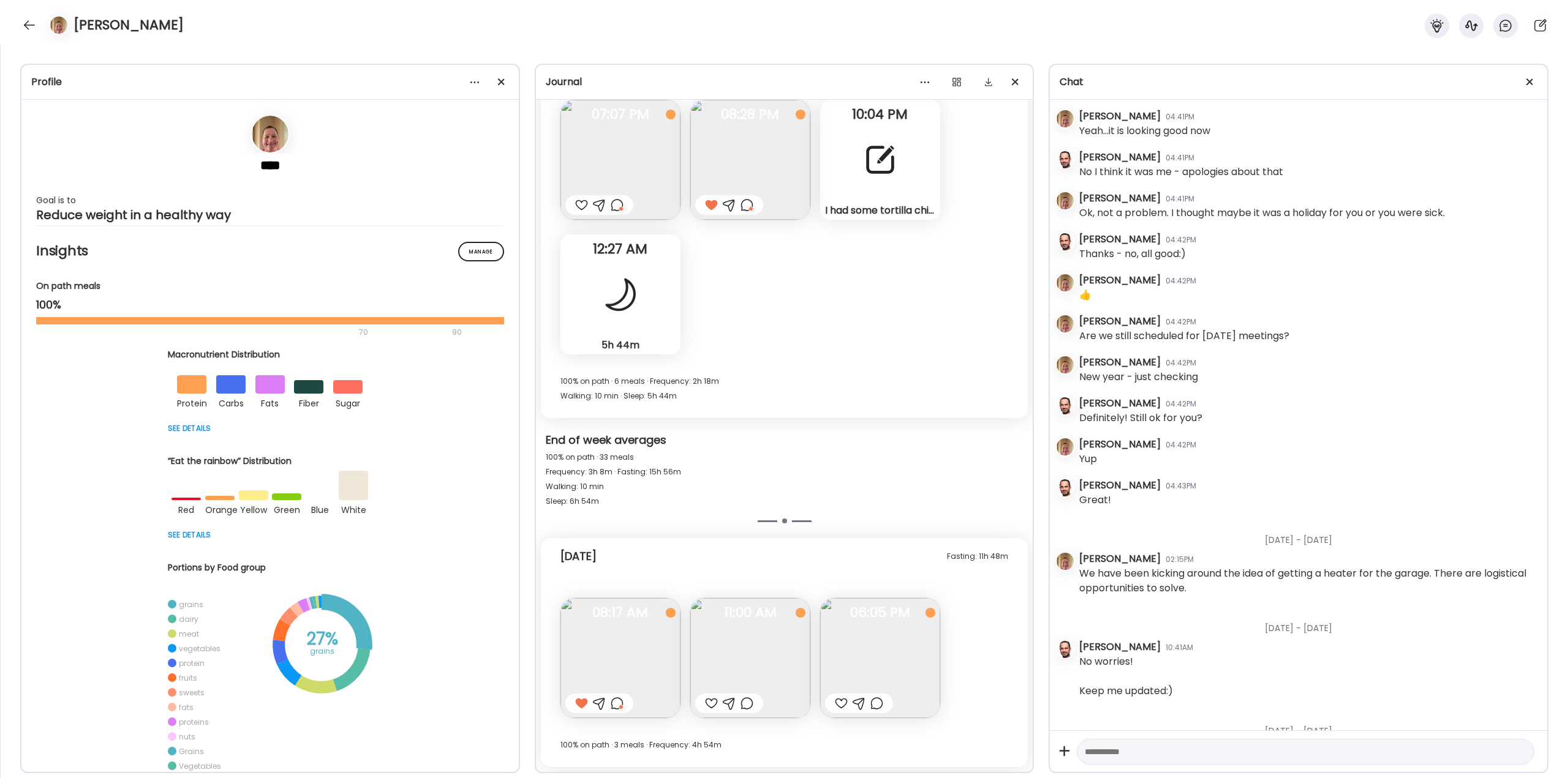
click at [750, 647] on img at bounding box center [750, 658] width 120 height 120
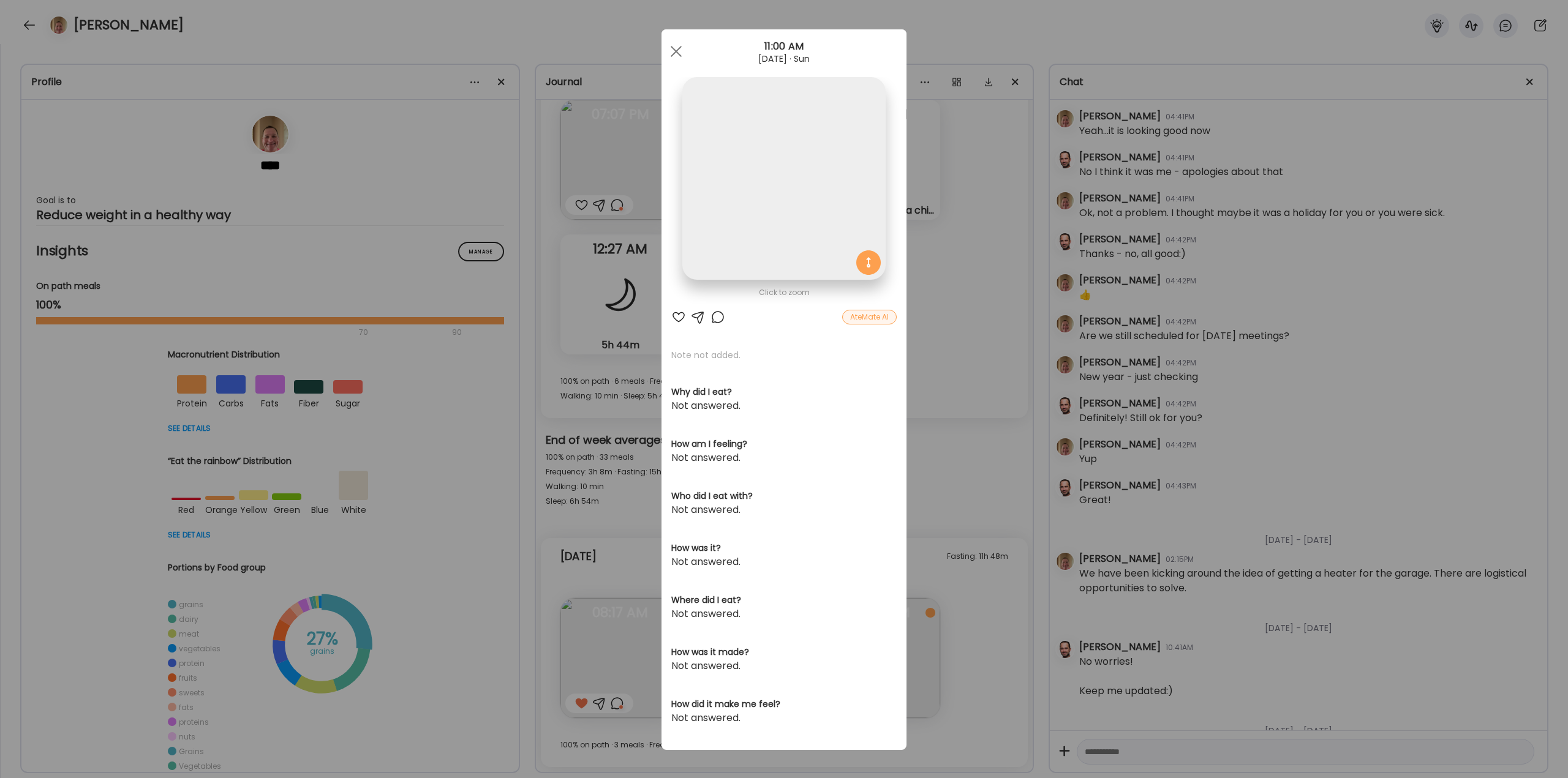
click at [962, 399] on div "Ate Coach Dashboard Wahoo! It’s official Take a moment to set up your Coach Pro…" at bounding box center [784, 389] width 1568 height 778
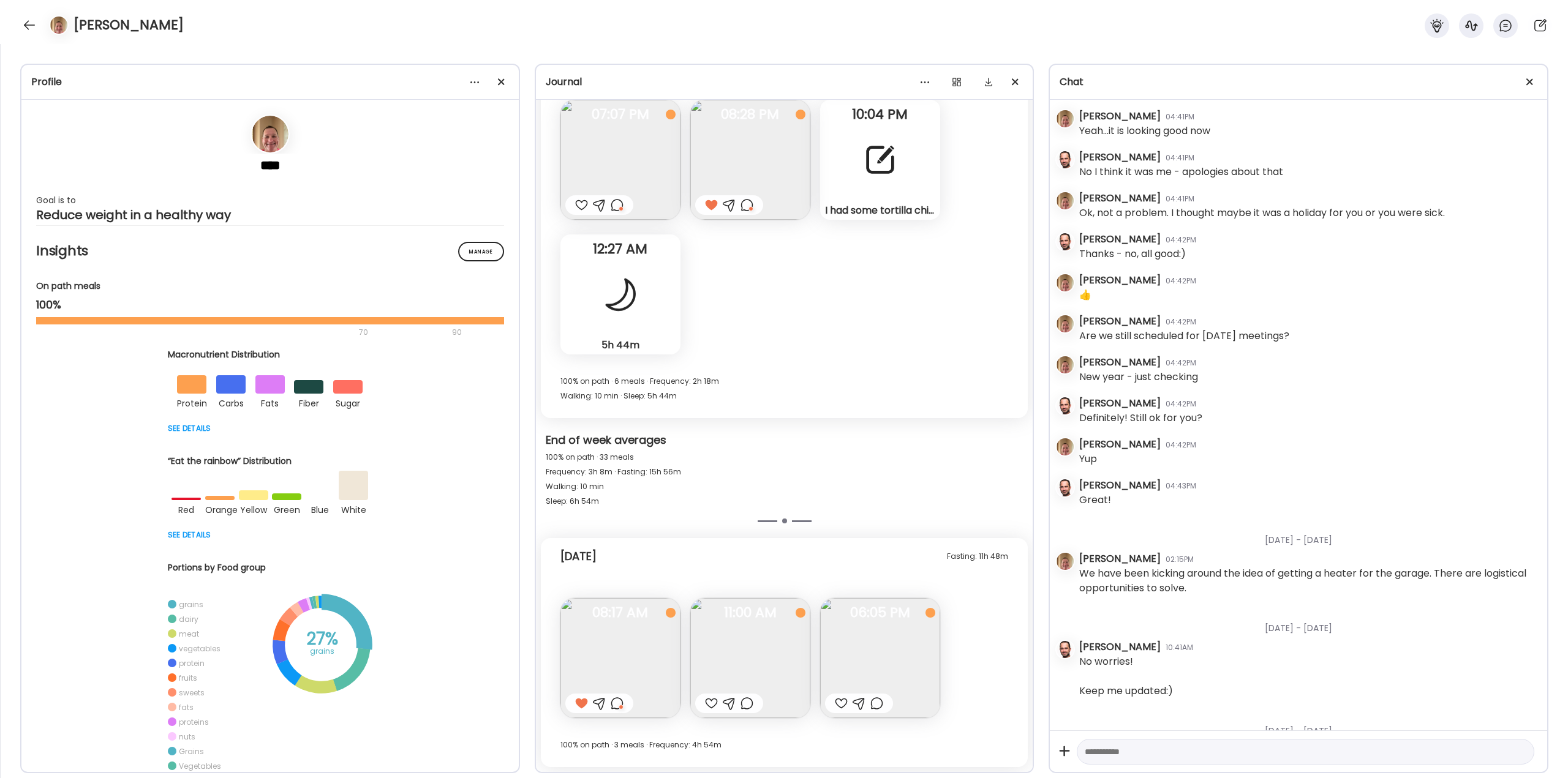
click at [770, 661] on img at bounding box center [750, 658] width 120 height 120
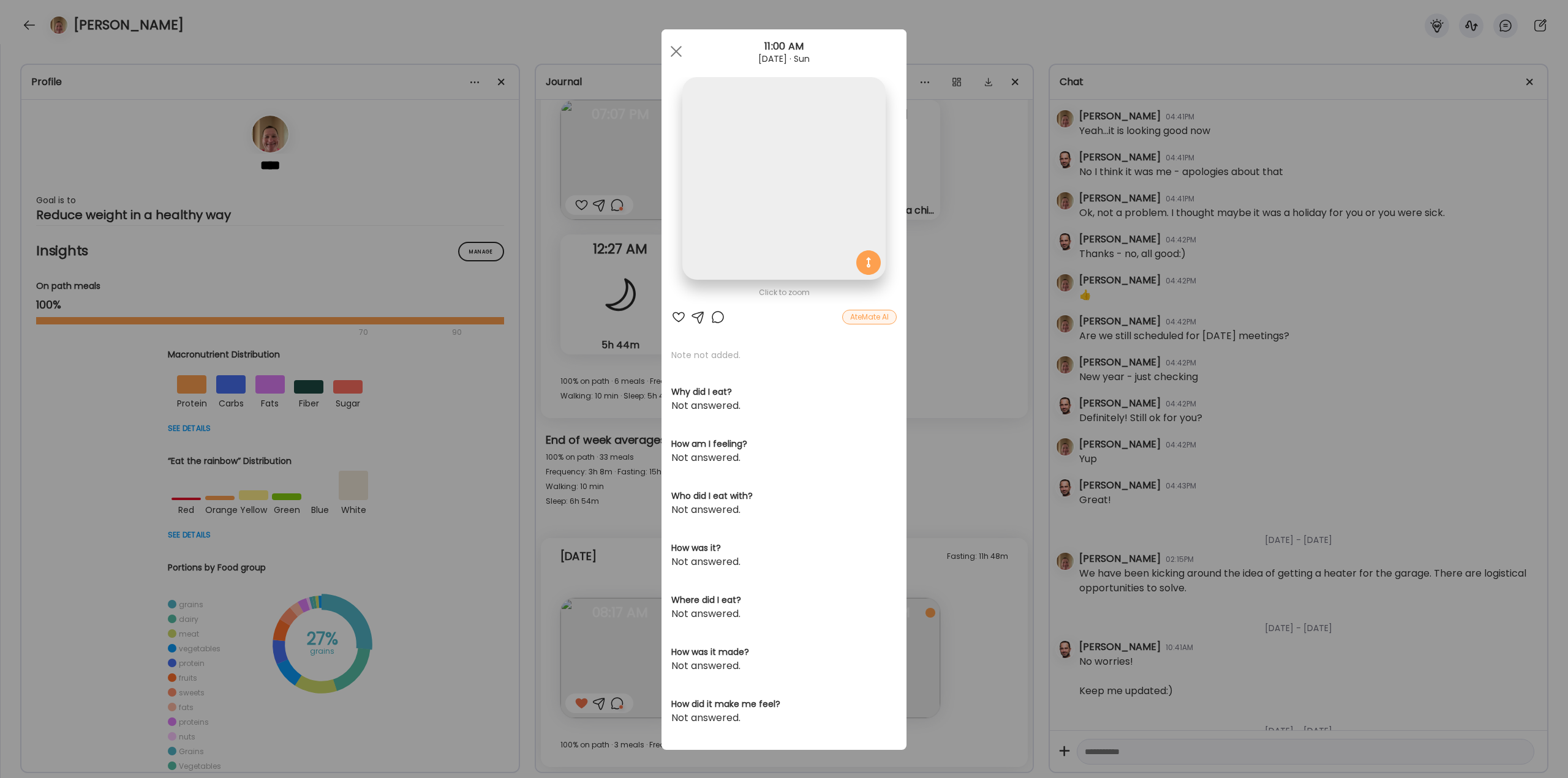
click at [933, 390] on div "Ate Coach Dashboard Wahoo! It’s official Take a moment to set up your Coach Pro…" at bounding box center [784, 389] width 1568 height 778
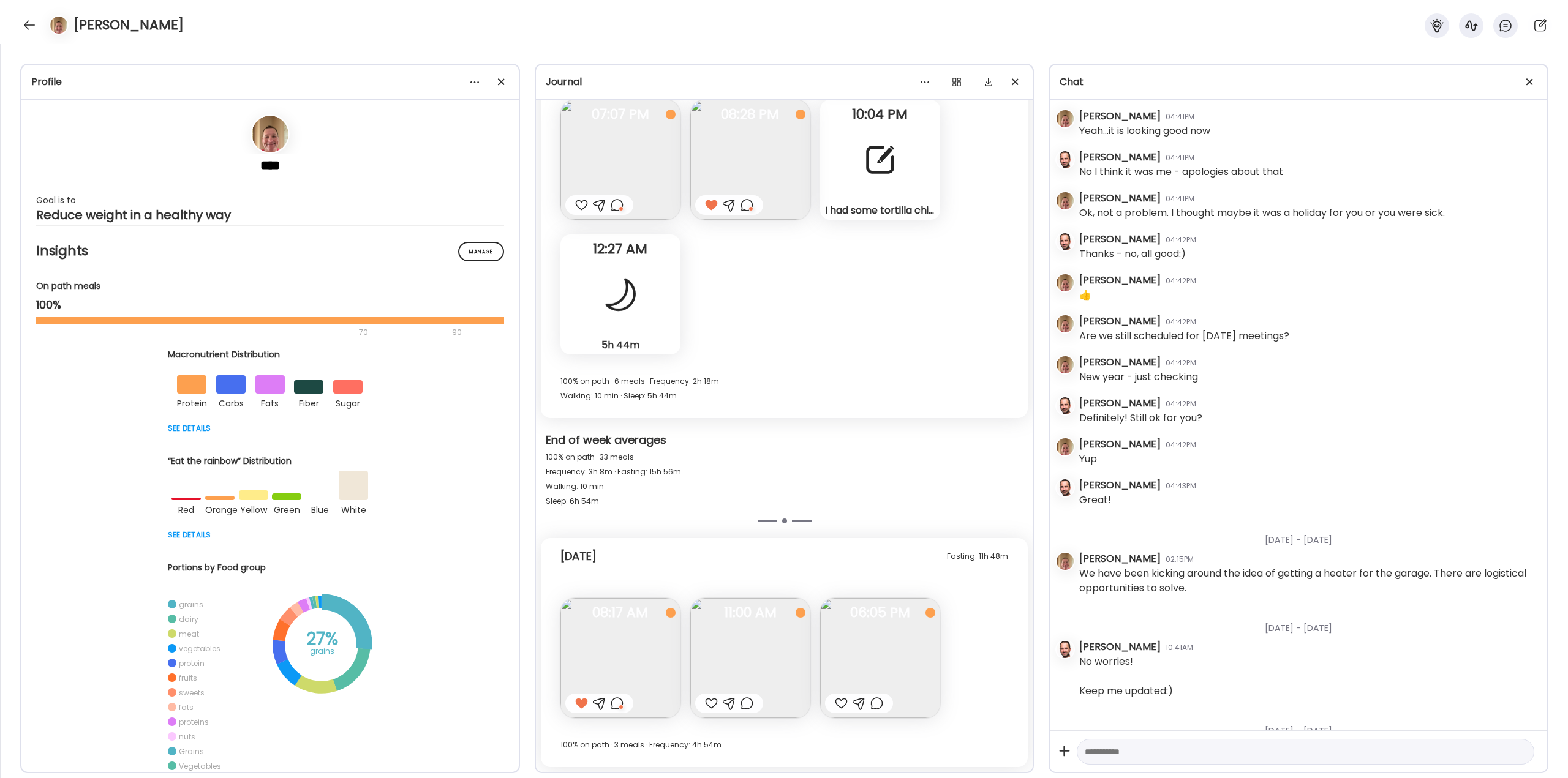
click at [748, 707] on div at bounding box center [747, 703] width 13 height 15
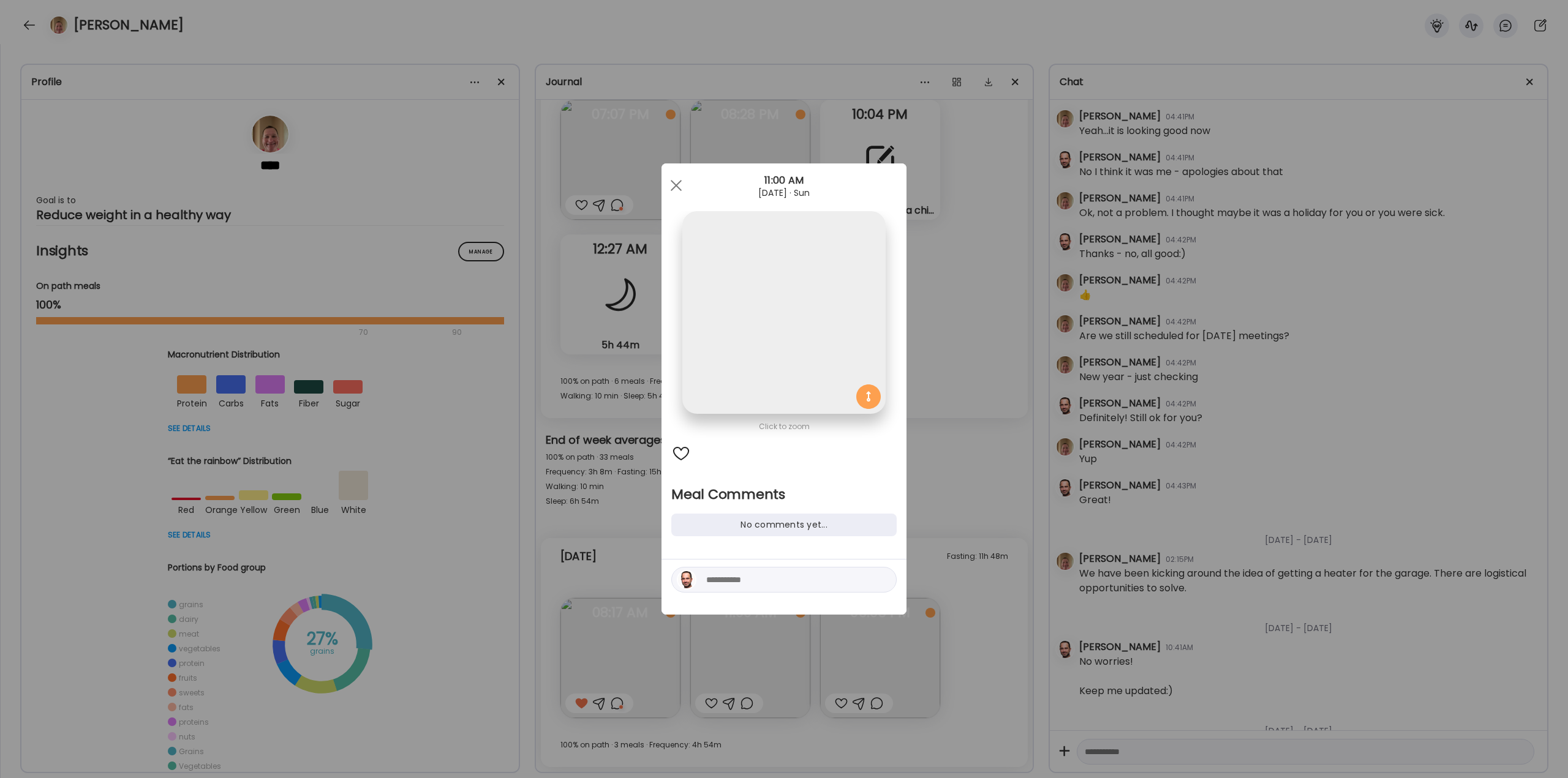
click at [806, 586] on textarea at bounding box center [789, 579] width 165 height 15
type textarea "**********"
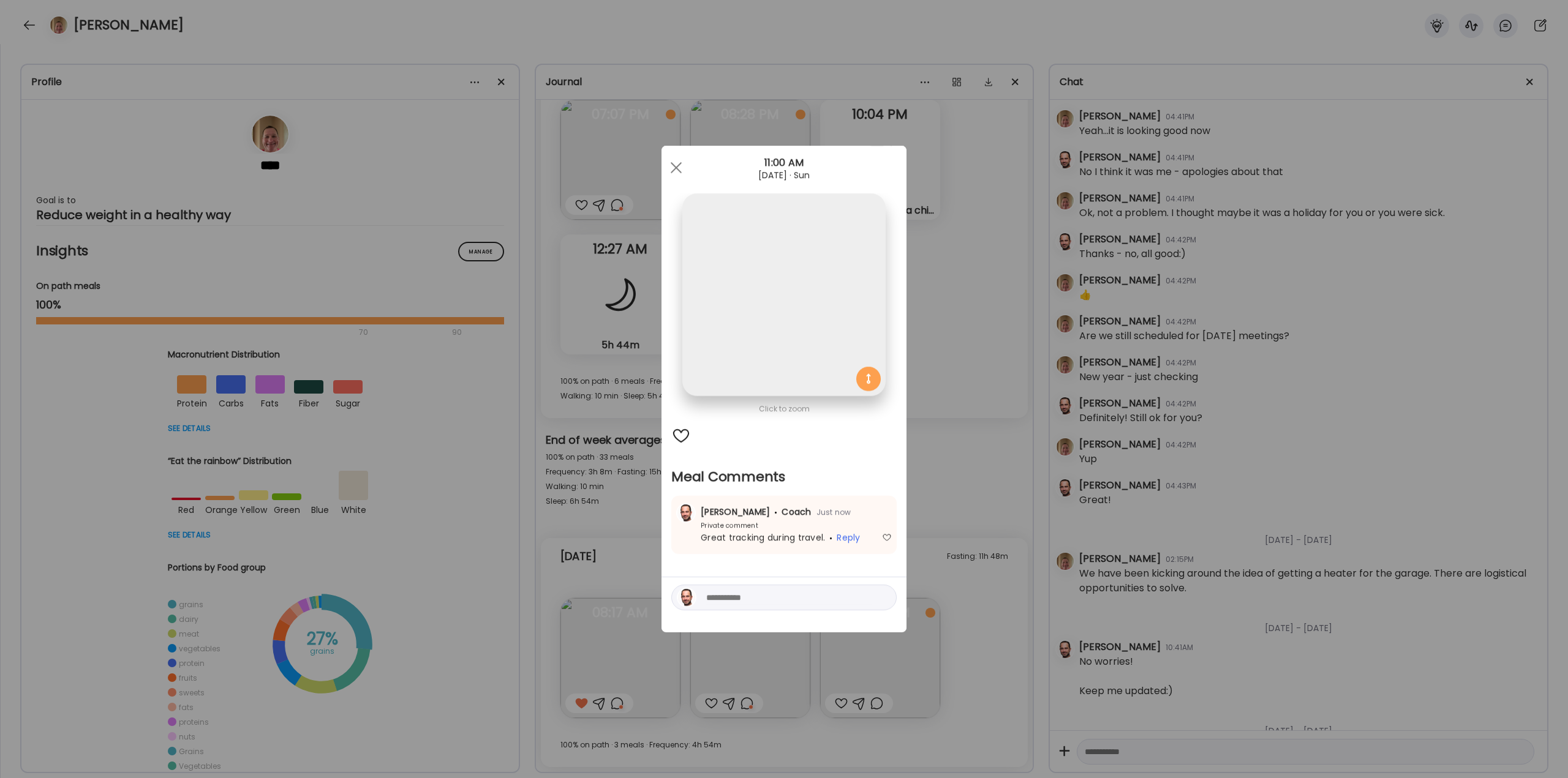
click at [981, 462] on div "Ate Coach Dashboard Wahoo! It’s official Take a moment to set up your Coach Pro…" at bounding box center [784, 389] width 1568 height 778
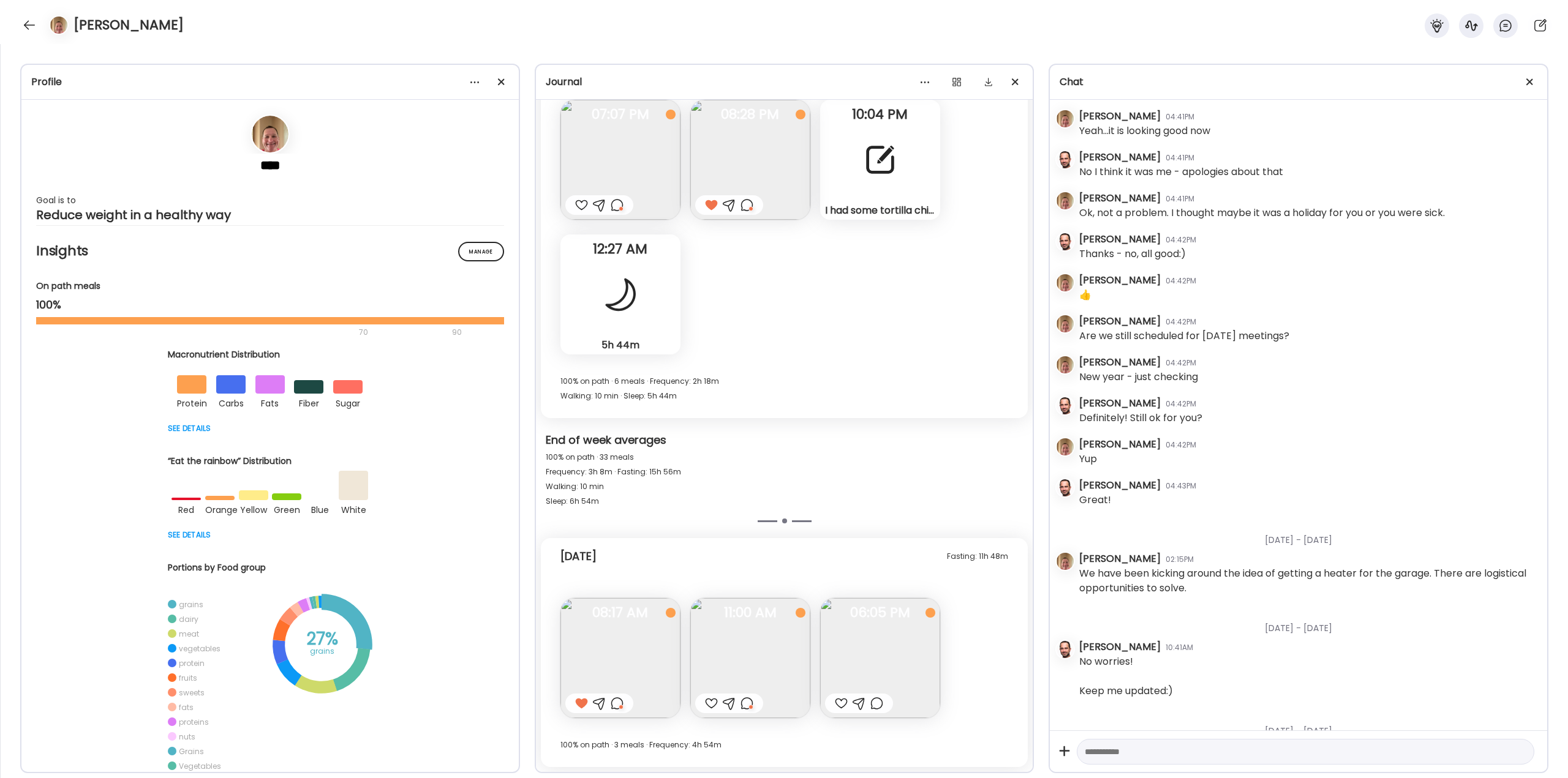
click at [859, 667] on img at bounding box center [880, 658] width 120 height 120
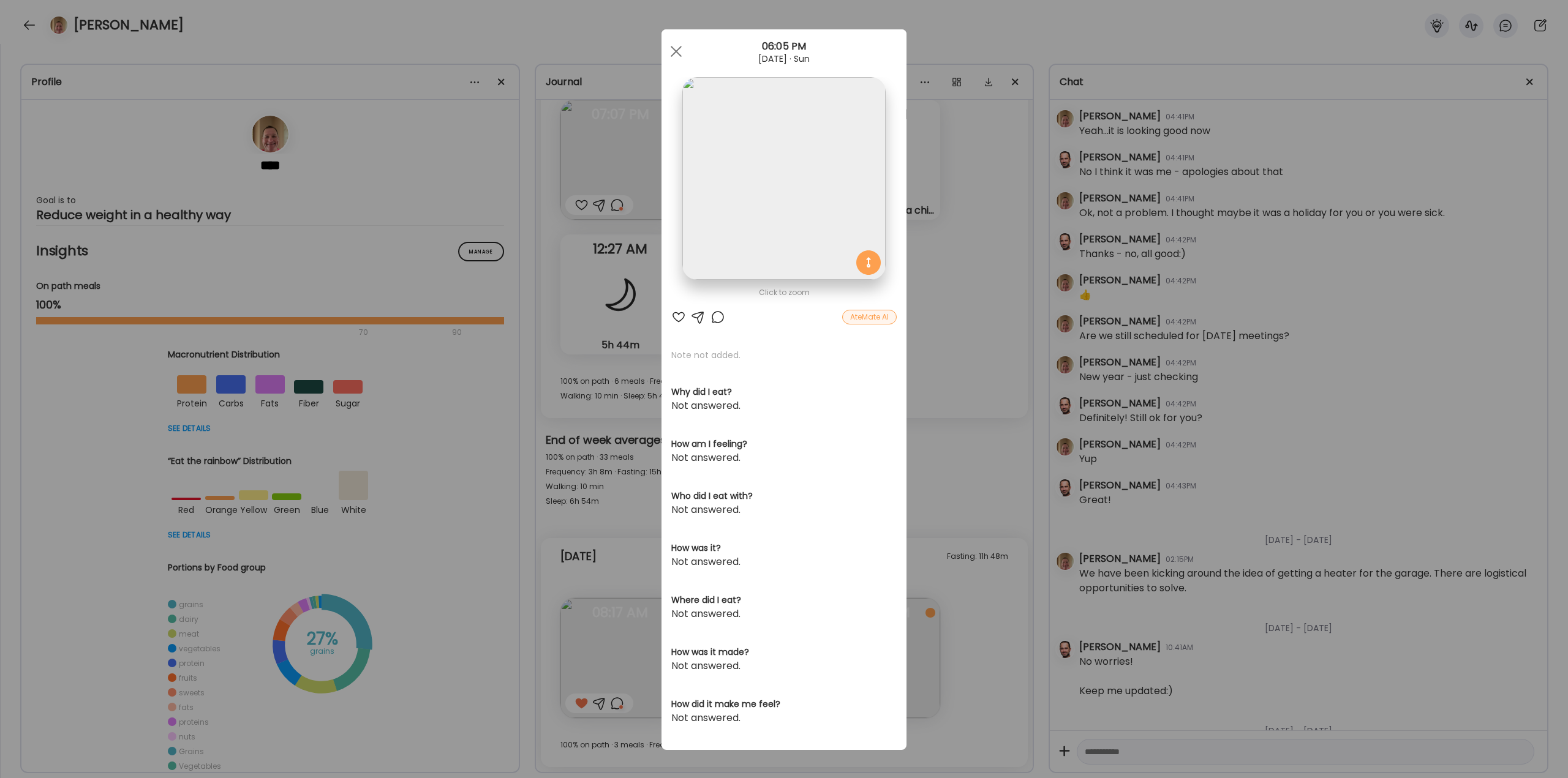
click at [947, 604] on div "Ate Coach Dashboard Wahoo! It’s official Take a moment to set up your Coach Pro…" at bounding box center [784, 389] width 1568 height 778
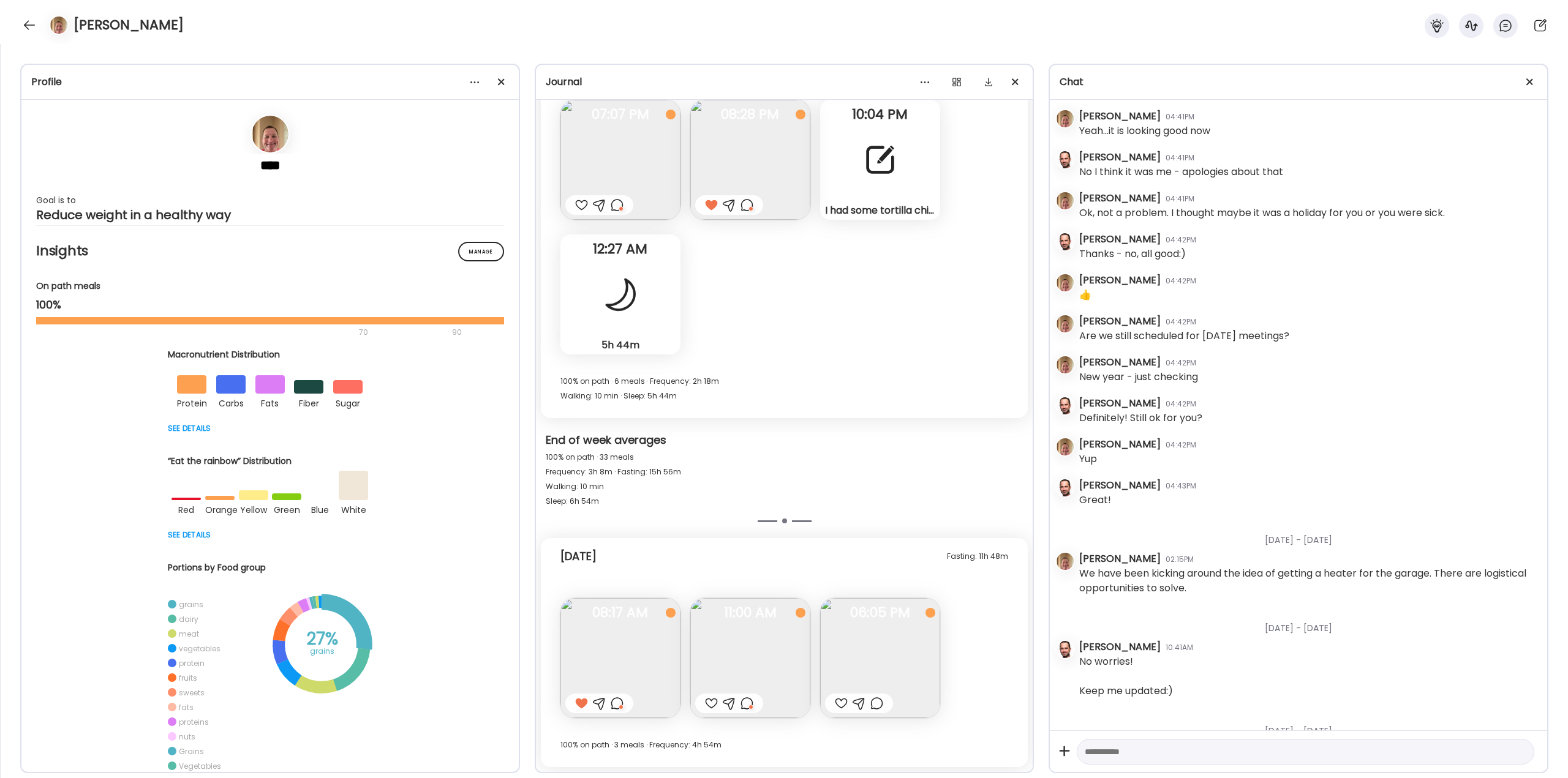
click at [887, 650] on img at bounding box center [880, 658] width 120 height 120
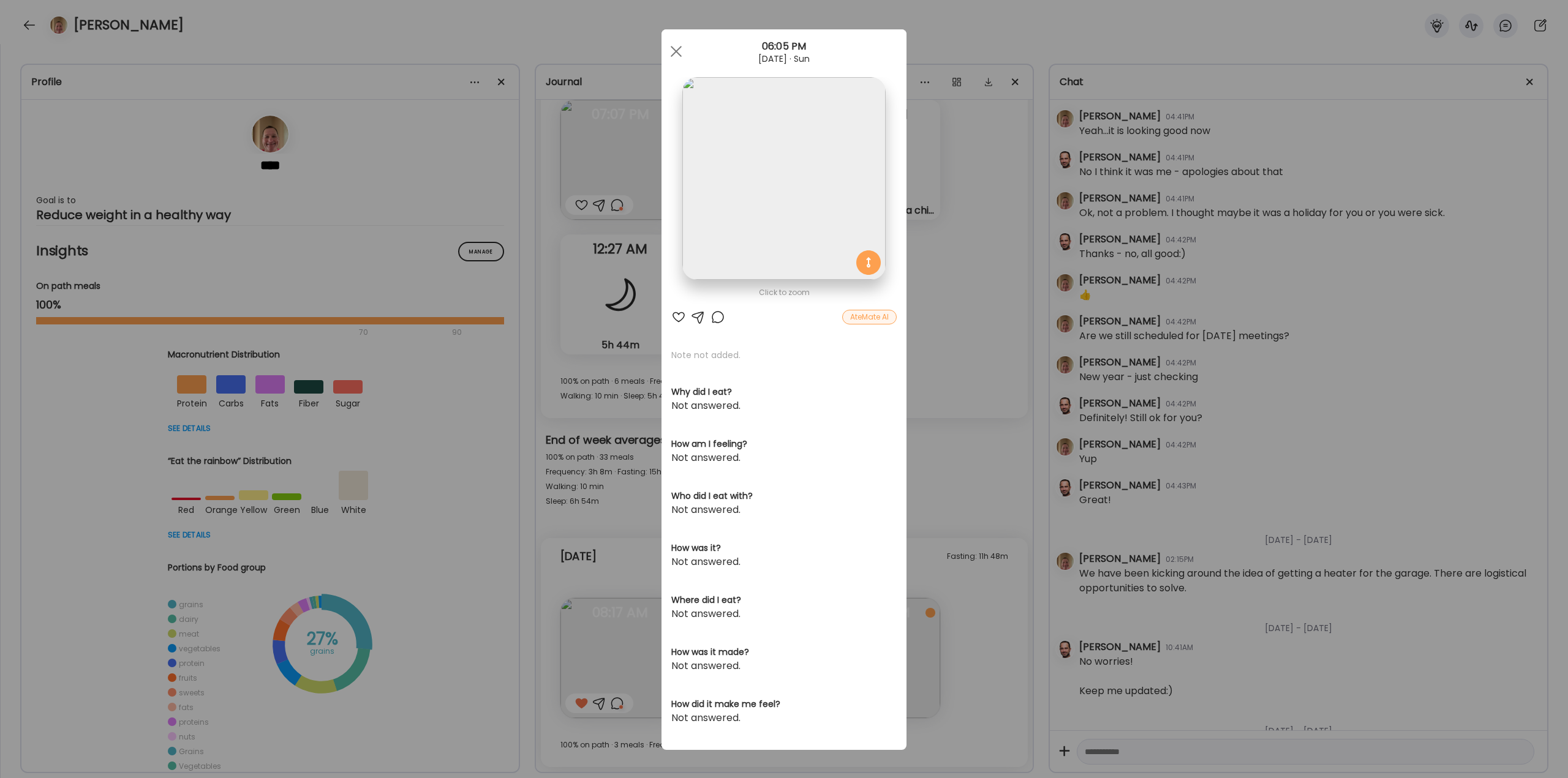
click at [957, 629] on div "Ate Coach Dashboard Wahoo! It’s official Take a moment to set up your Coach Pro…" at bounding box center [784, 389] width 1568 height 778
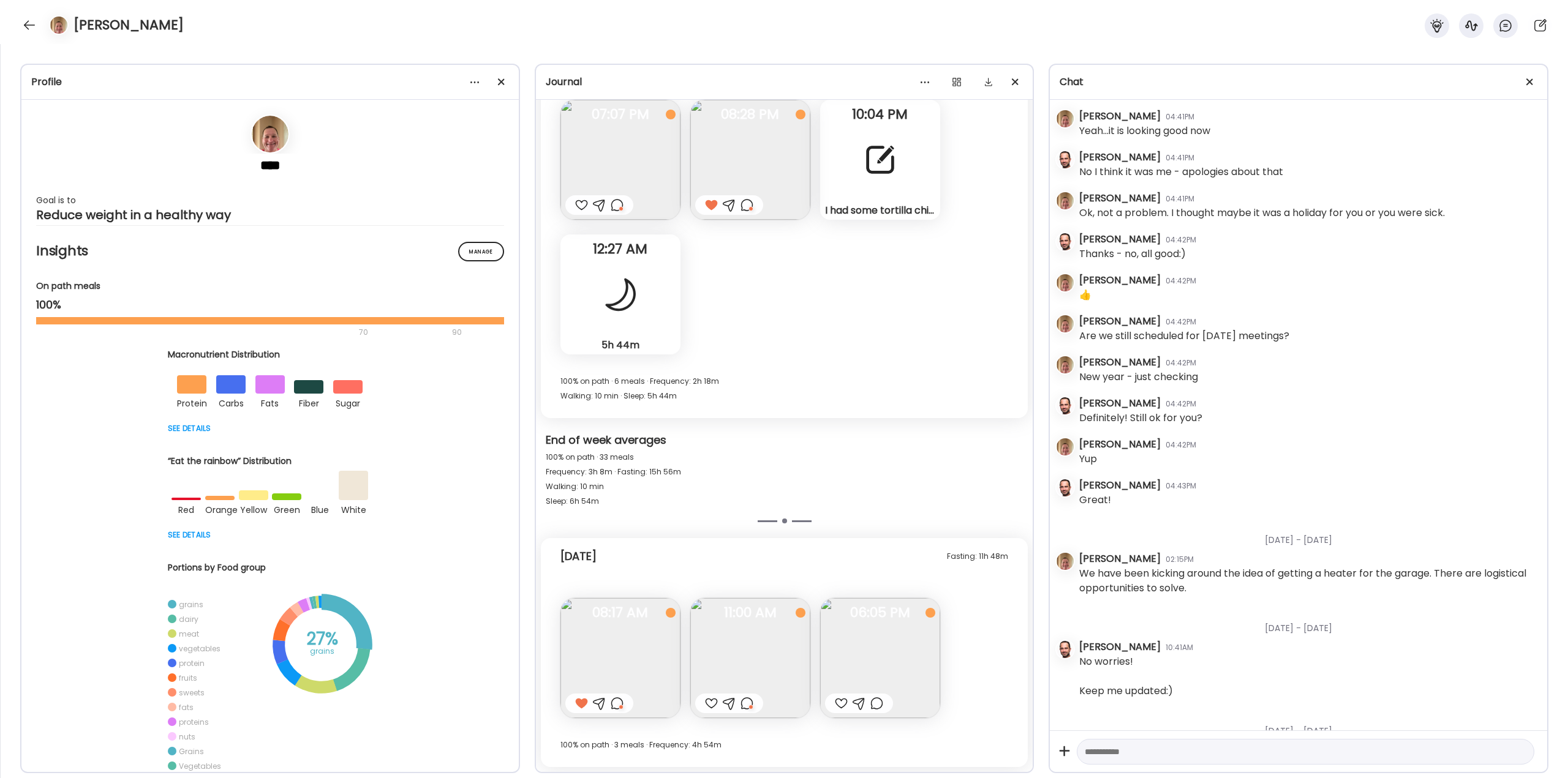
click at [881, 700] on div at bounding box center [876, 703] width 13 height 15
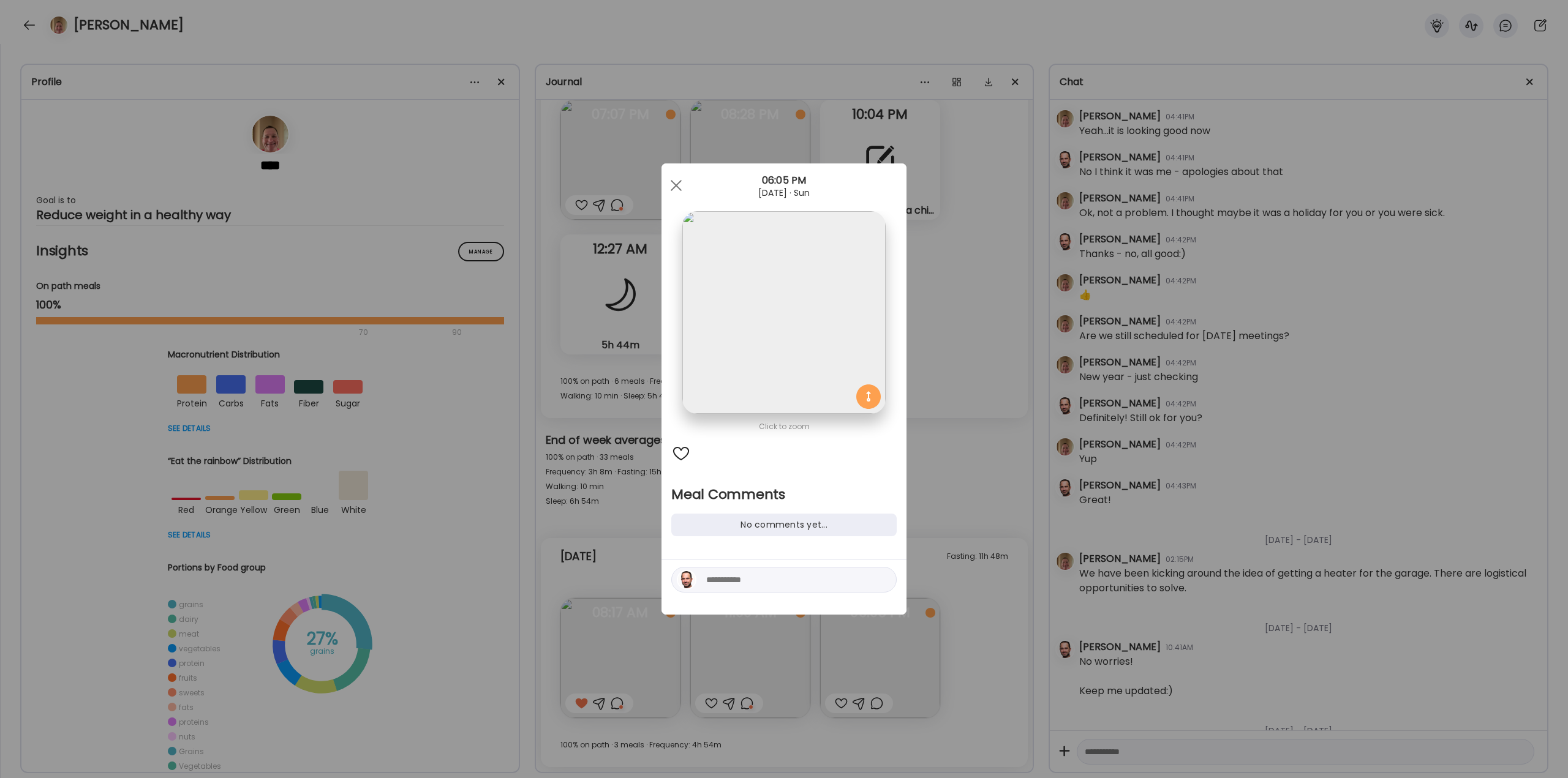
click at [753, 584] on textarea at bounding box center [789, 579] width 165 height 15
type textarea "**********"
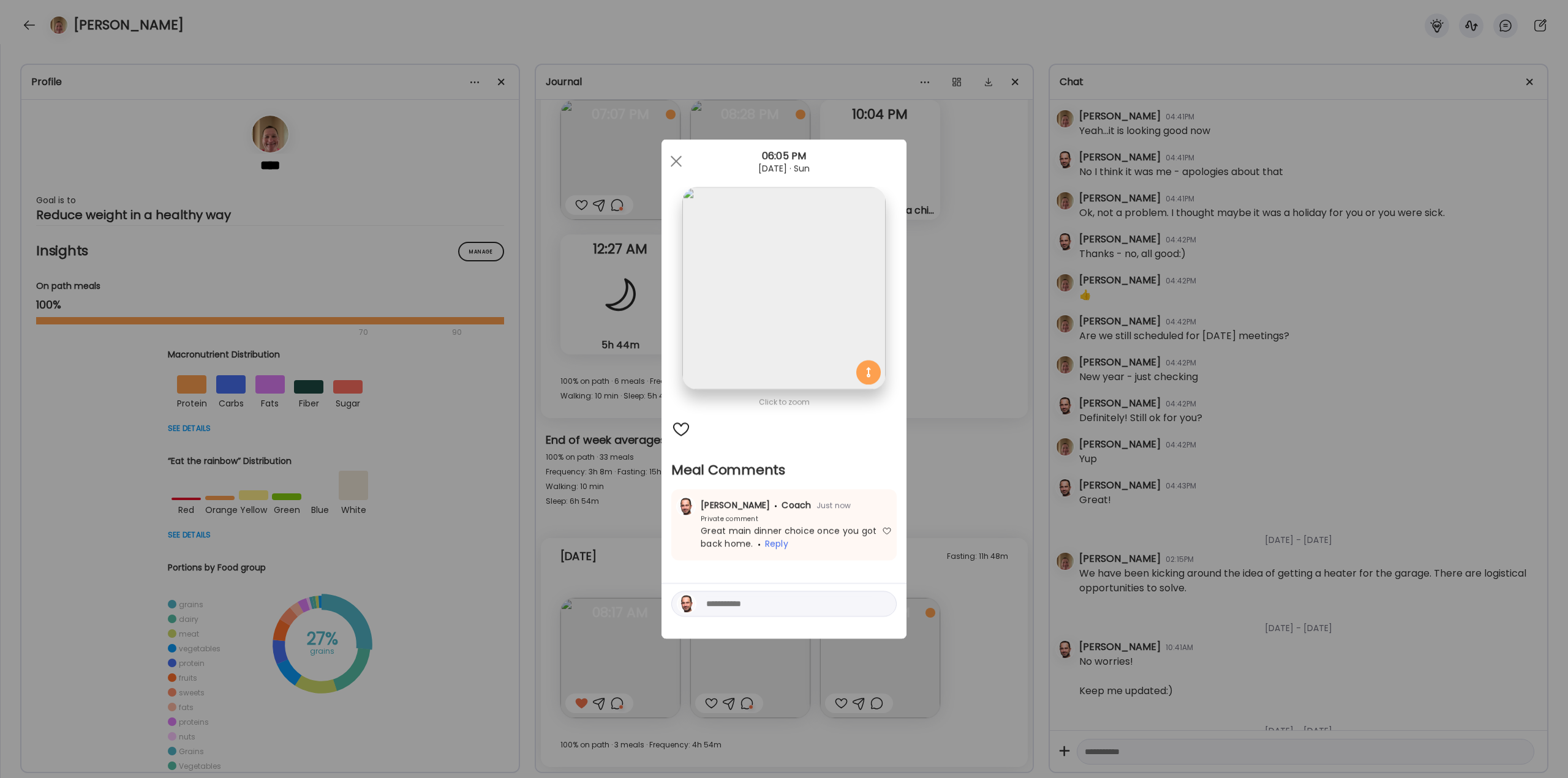
click at [916, 404] on div "Ate Coach Dashboard Wahoo! It’s official Take a moment to set up your Coach Pro…" at bounding box center [784, 389] width 1568 height 778
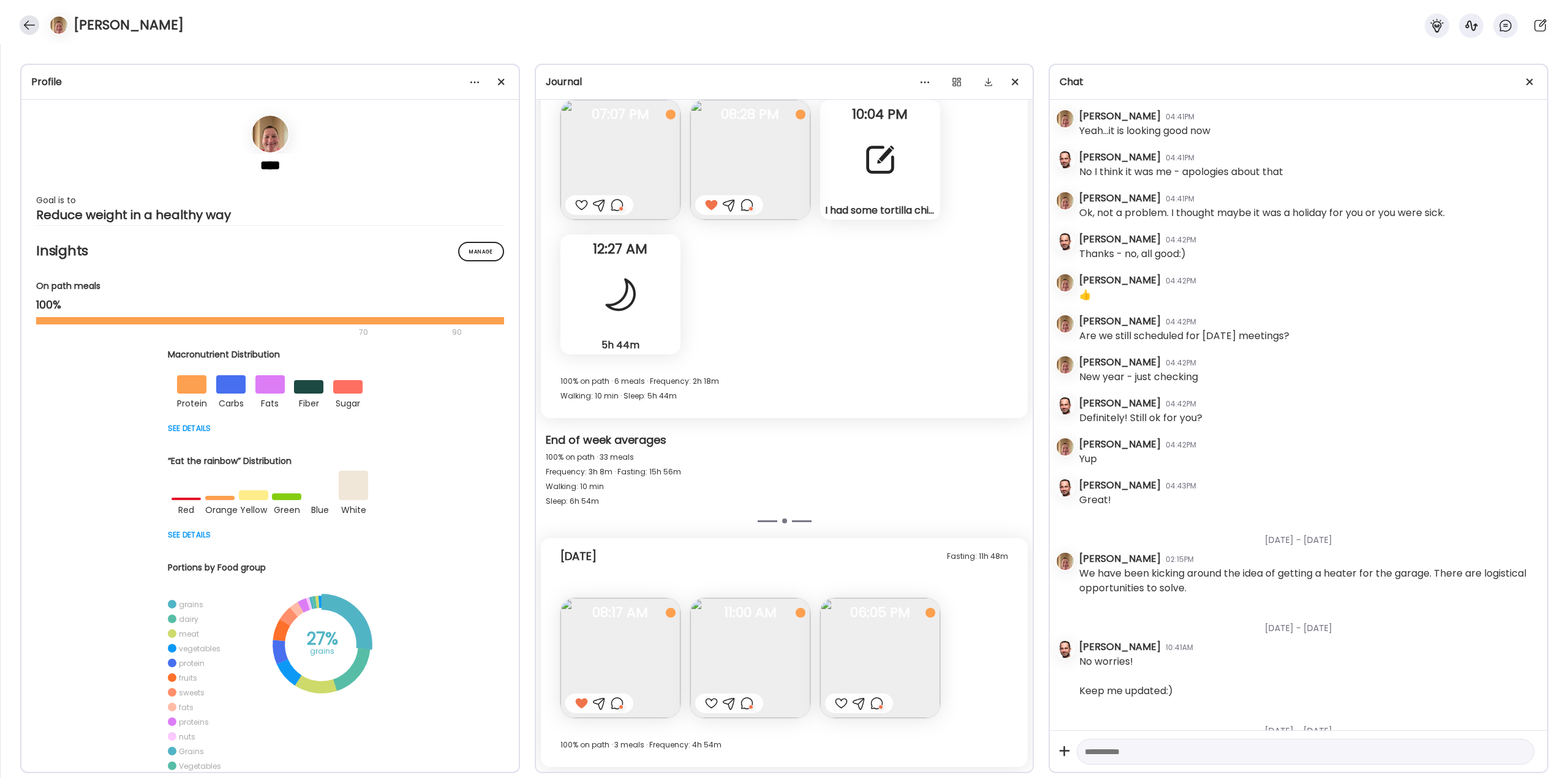
click at [33, 29] on div at bounding box center [29, 25] width 20 height 20
